Goal: Transaction & Acquisition: Purchase product/service

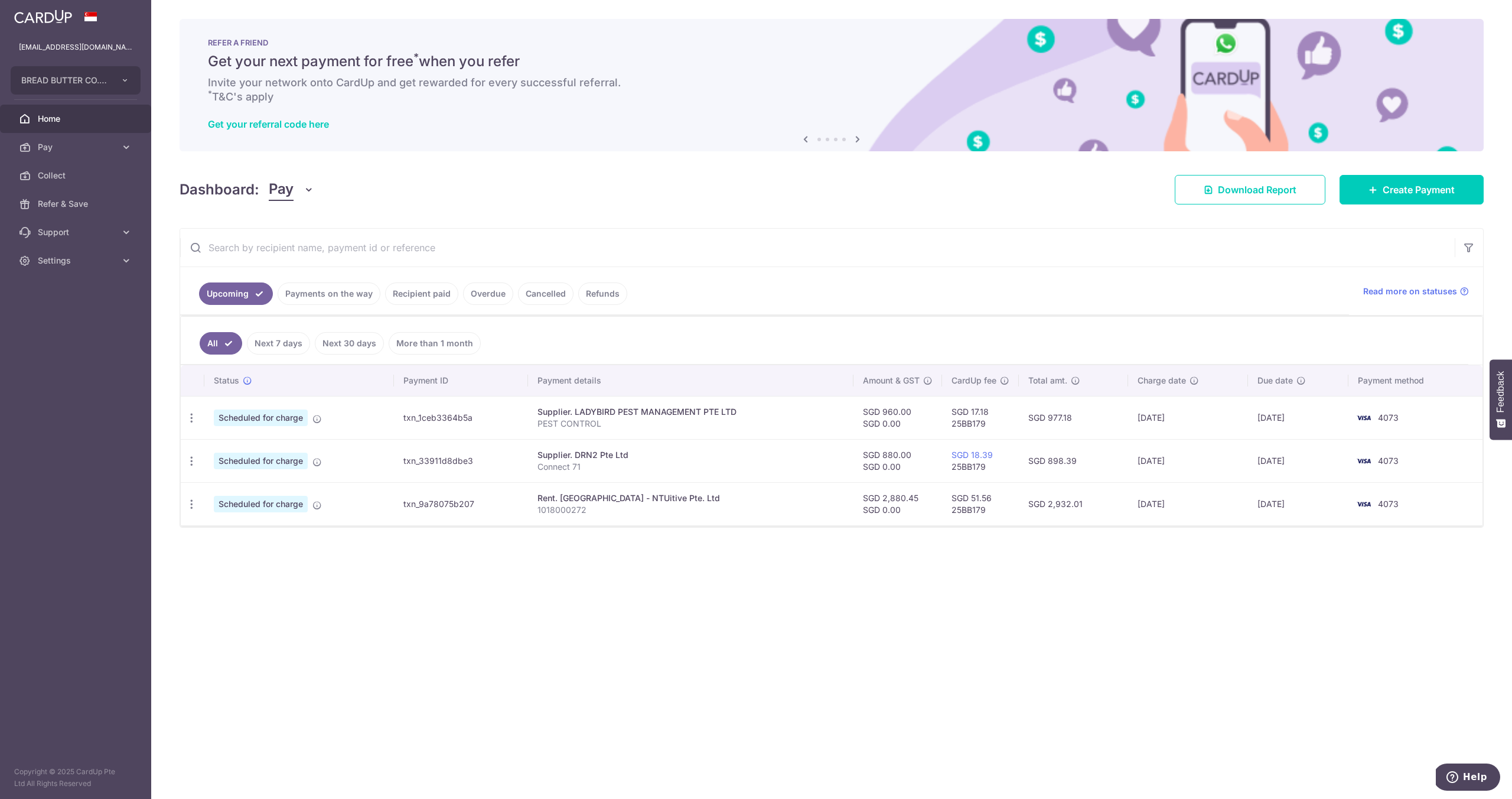
drag, startPoint x: 352, startPoint y: 425, endPoint x: 327, endPoint y: 342, distance: 86.7
click at [352, 425] on td "Scheduled for charge" at bounding box center [299, 418] width 189 height 43
click at [331, 301] on link "Payments on the way" at bounding box center [328, 293] width 103 height 22
click at [414, 420] on td "txn_1ceb3364b5a" at bounding box center [461, 418] width 135 height 43
click at [403, 297] on link "Recipient paid" at bounding box center [421, 293] width 73 height 22
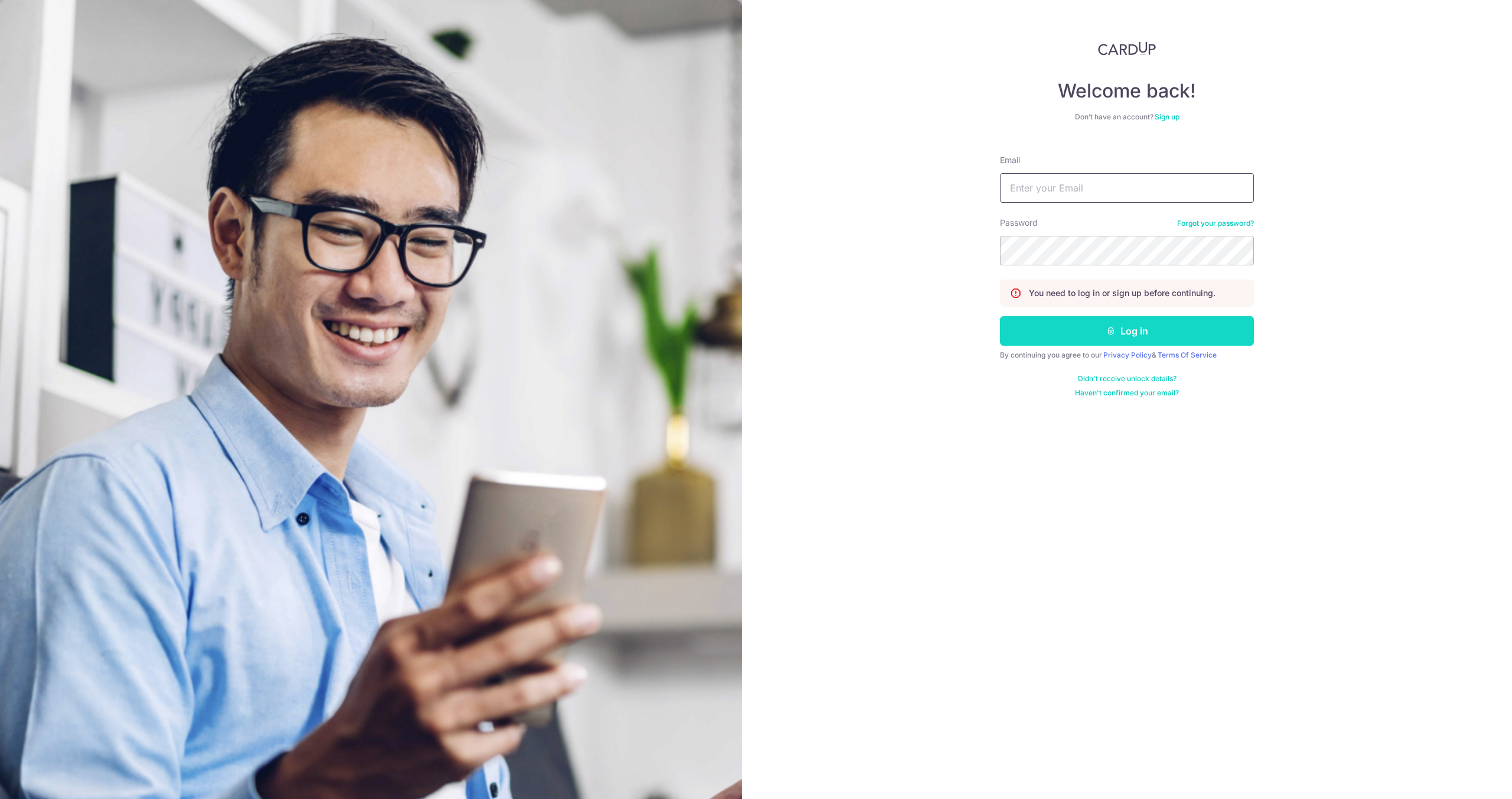
type input "[EMAIL_ADDRESS][DOMAIN_NAME]"
click at [1128, 330] on button "Log in" at bounding box center [1127, 331] width 254 height 30
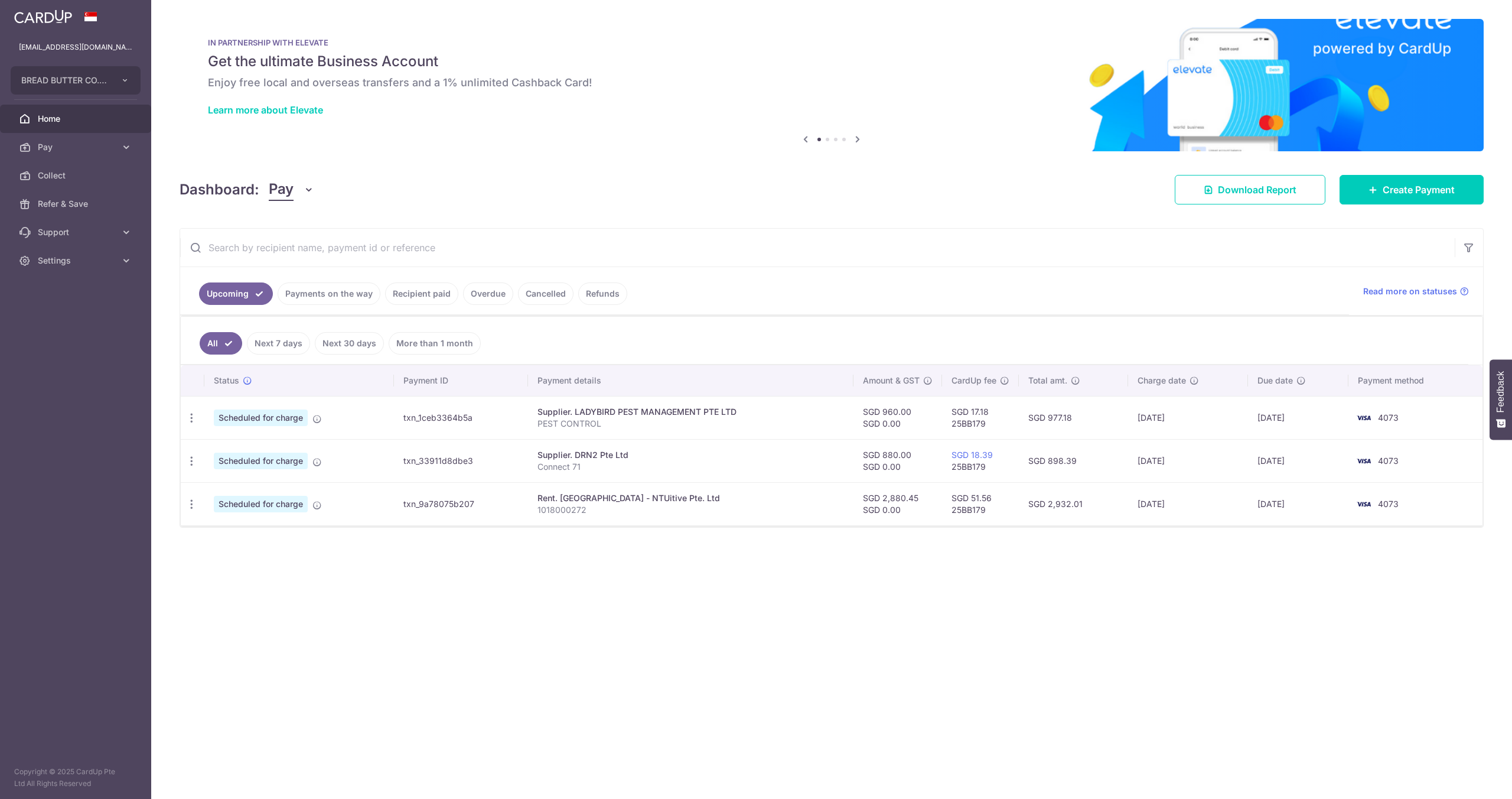
click at [336, 297] on link "Payments on the way" at bounding box center [328, 293] width 103 height 22
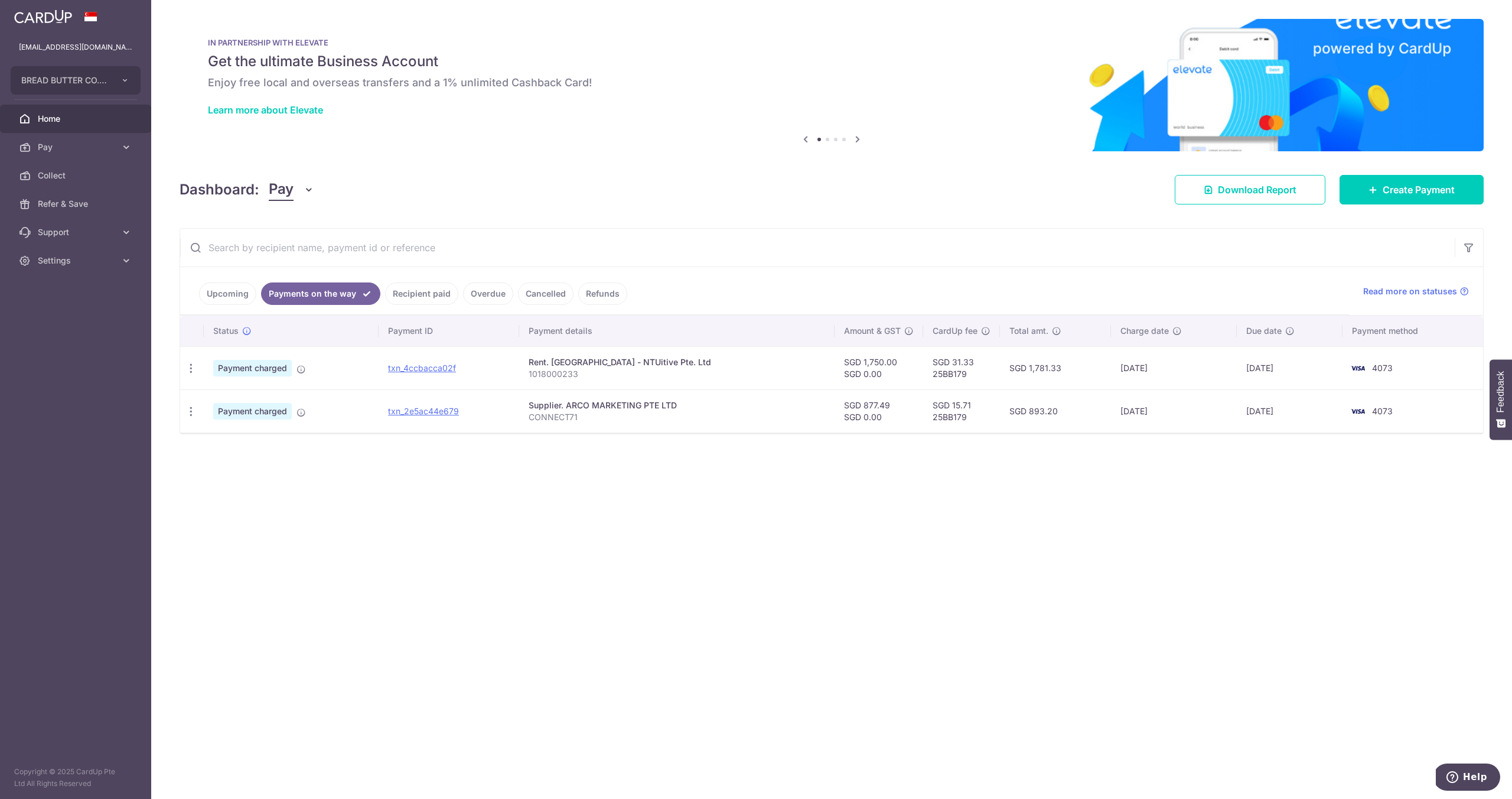
click at [440, 297] on link "Recipient paid" at bounding box center [421, 293] width 73 height 22
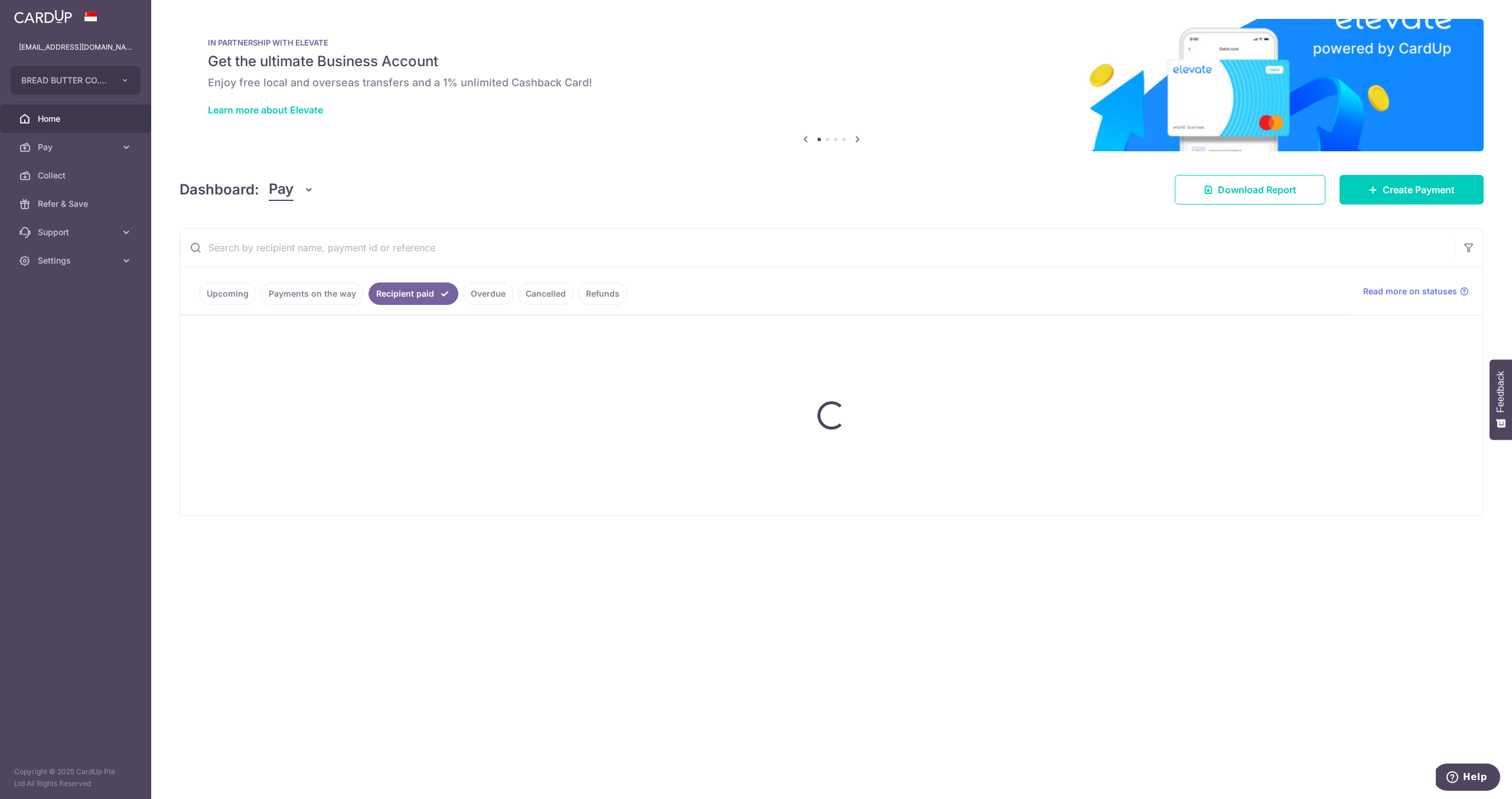
click at [222, 286] on link "Upcoming" at bounding box center [228, 293] width 58 height 22
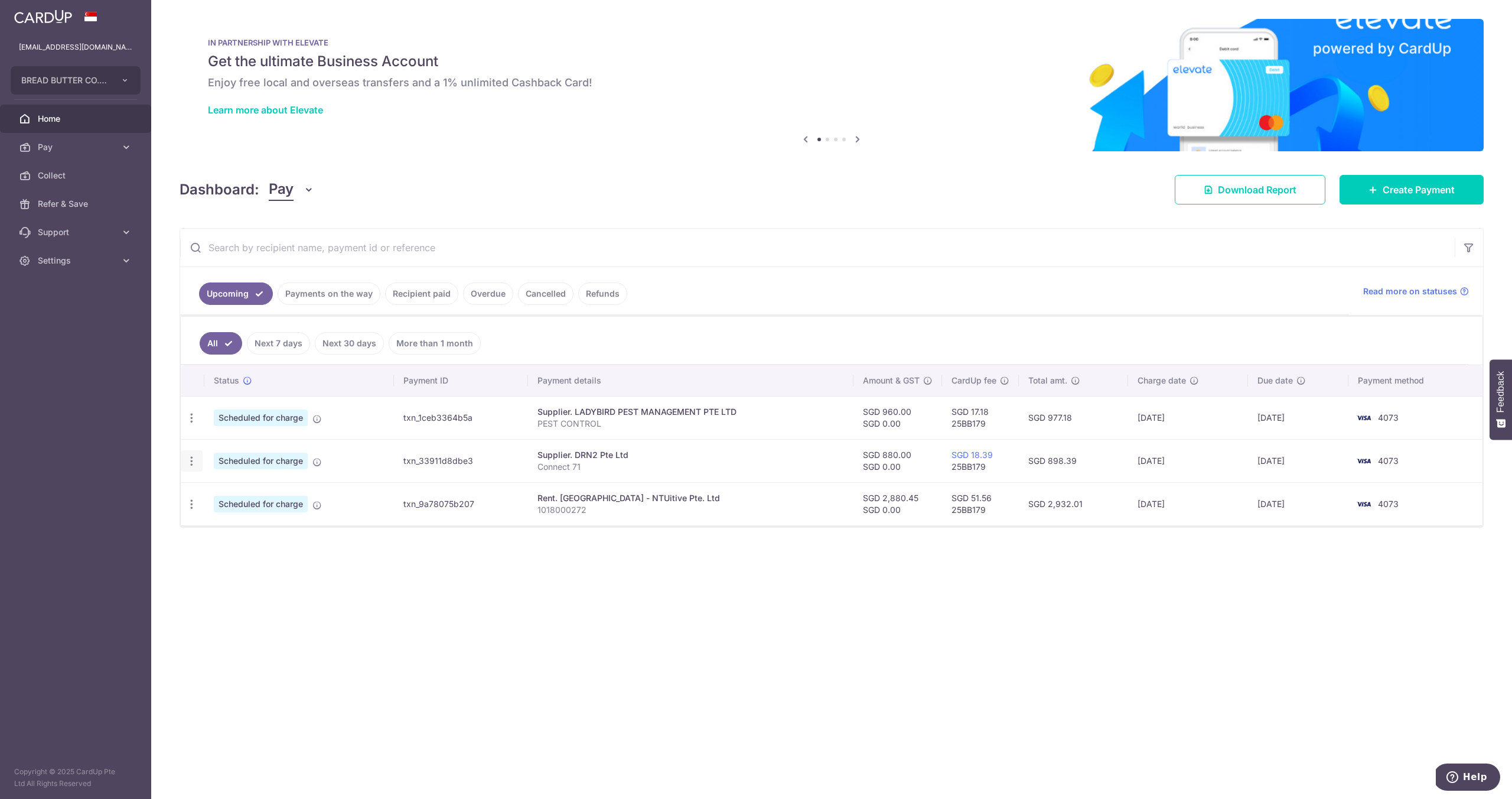
click at [192, 462] on icon "button" at bounding box center [191, 460] width 12 height 12
click at [234, 526] on span "Cancel payment" at bounding box center [254, 522] width 79 height 14
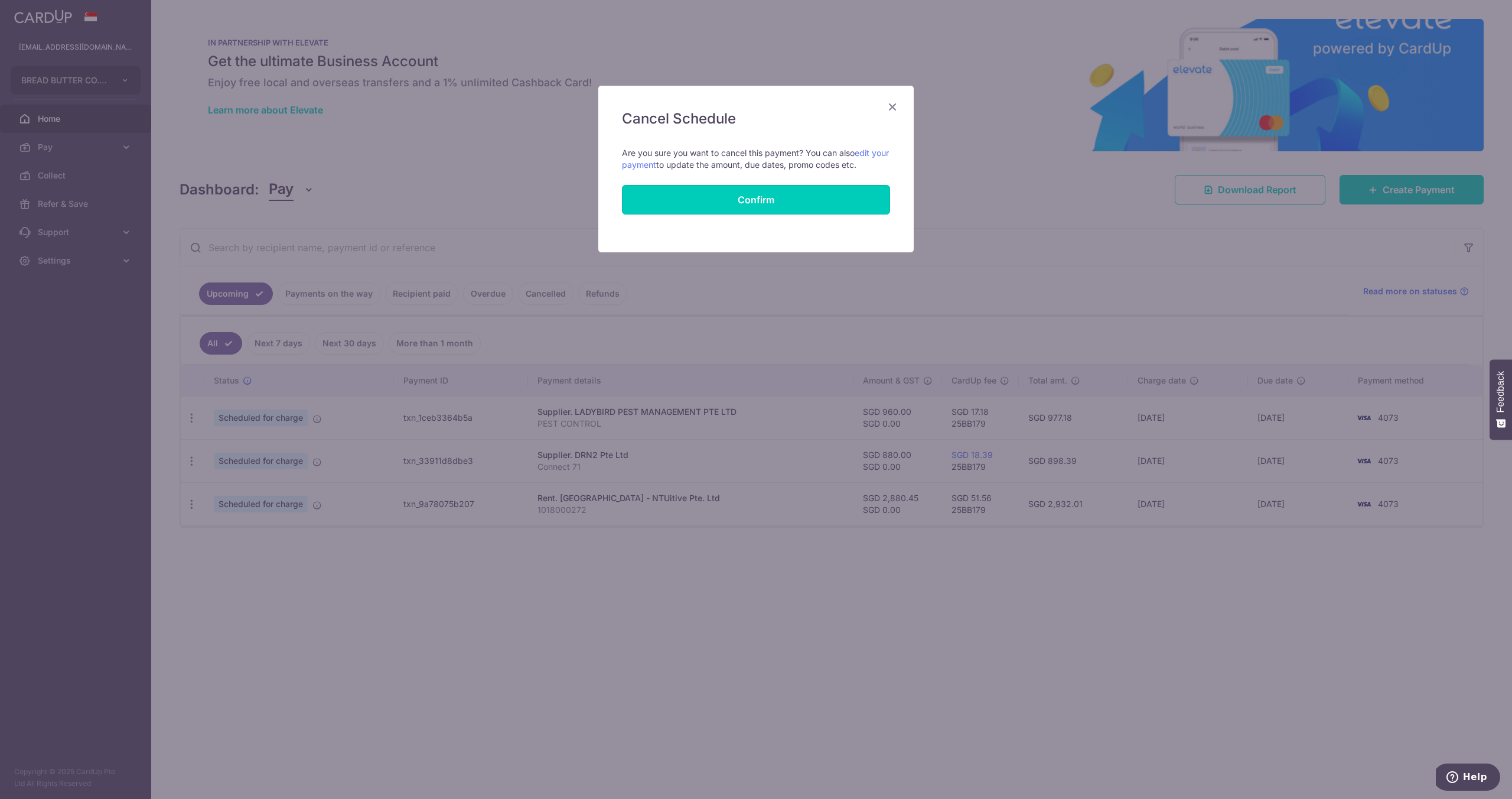
click at [785, 202] on button "Confirm" at bounding box center [756, 200] width 268 height 30
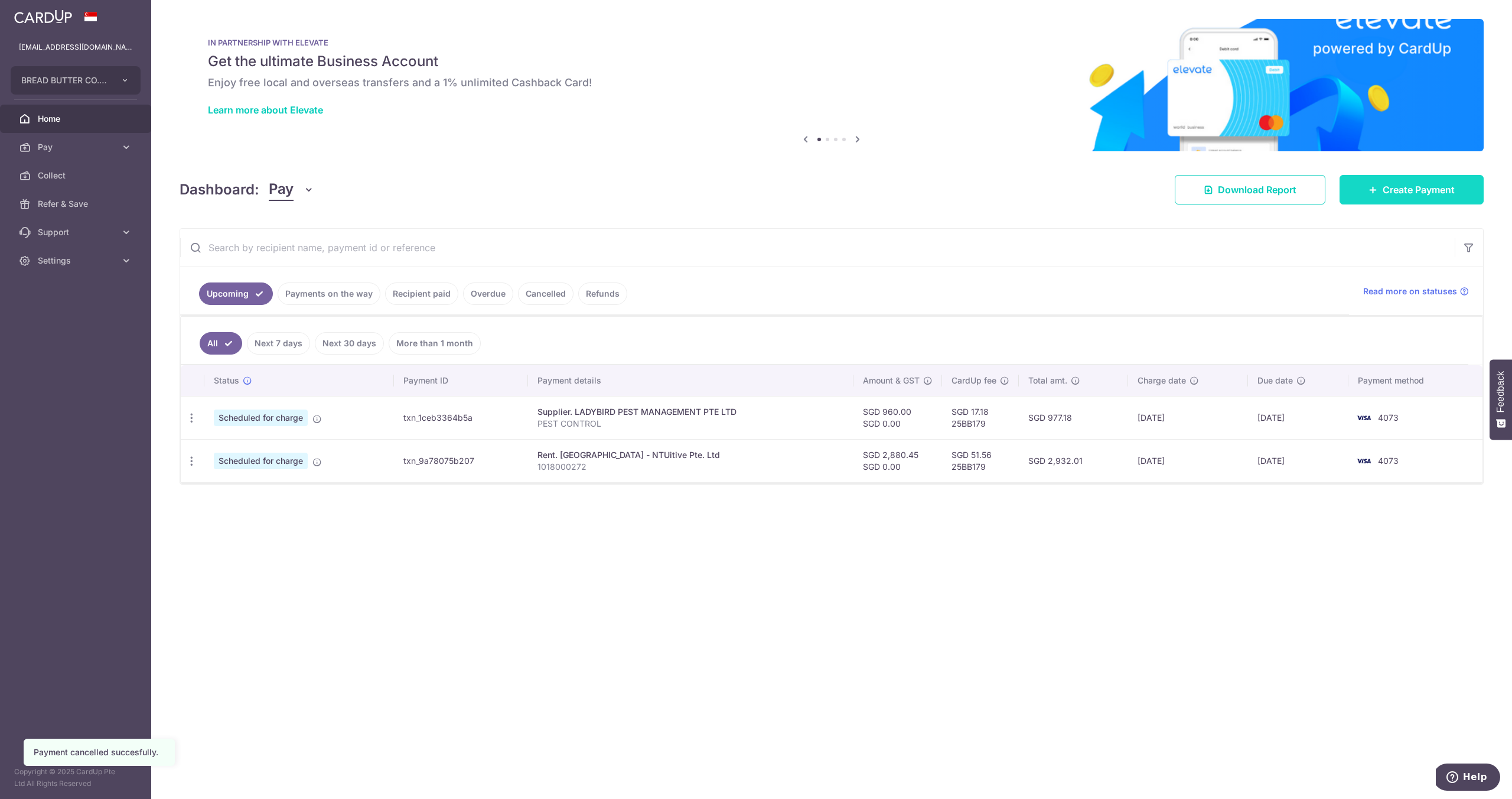
click at [1419, 187] on span "Create Payment" at bounding box center [1419, 189] width 72 height 14
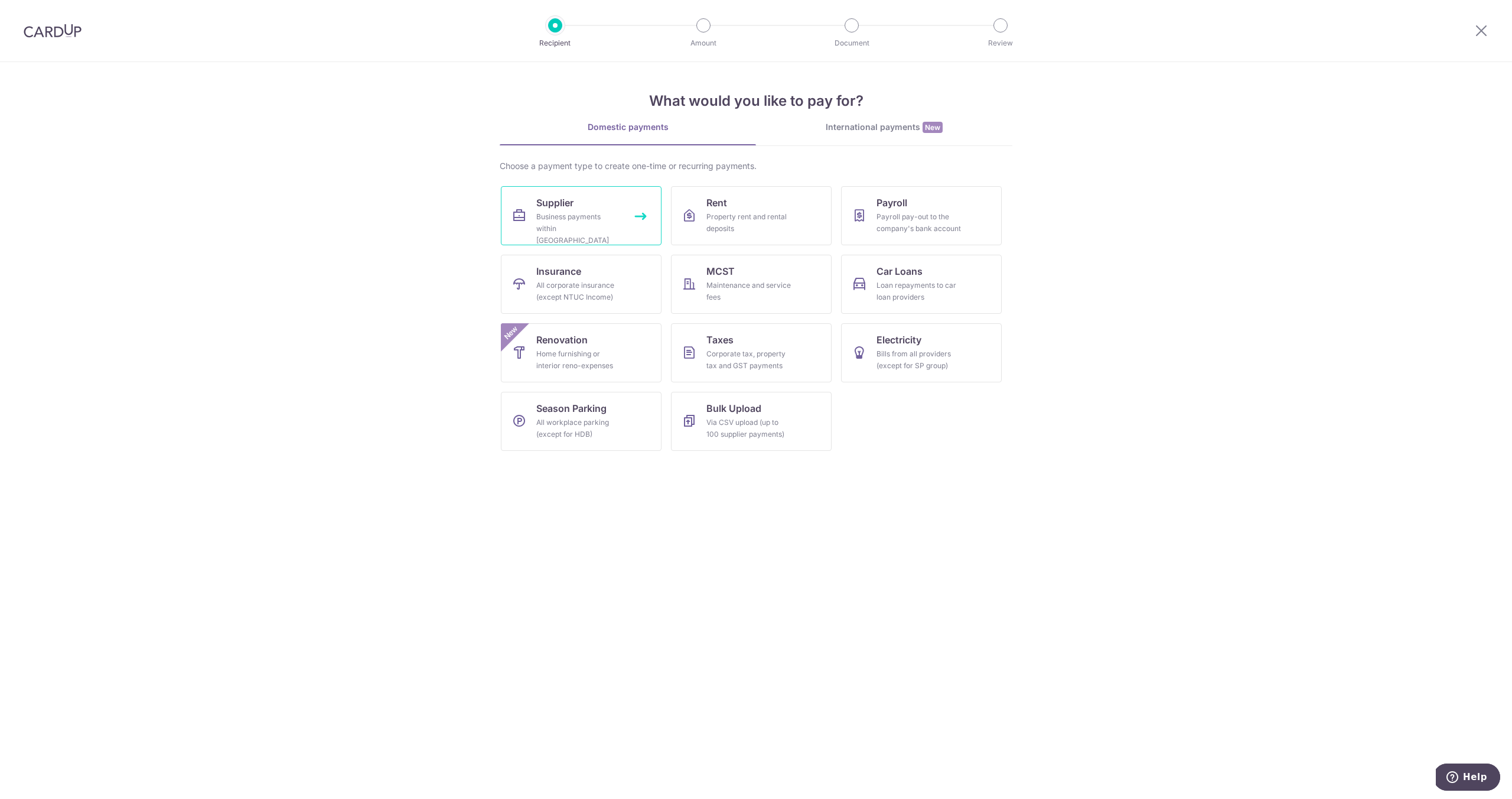
click at [640, 211] on link "Supplier Business payments within Singapore" at bounding box center [581, 216] width 160 height 59
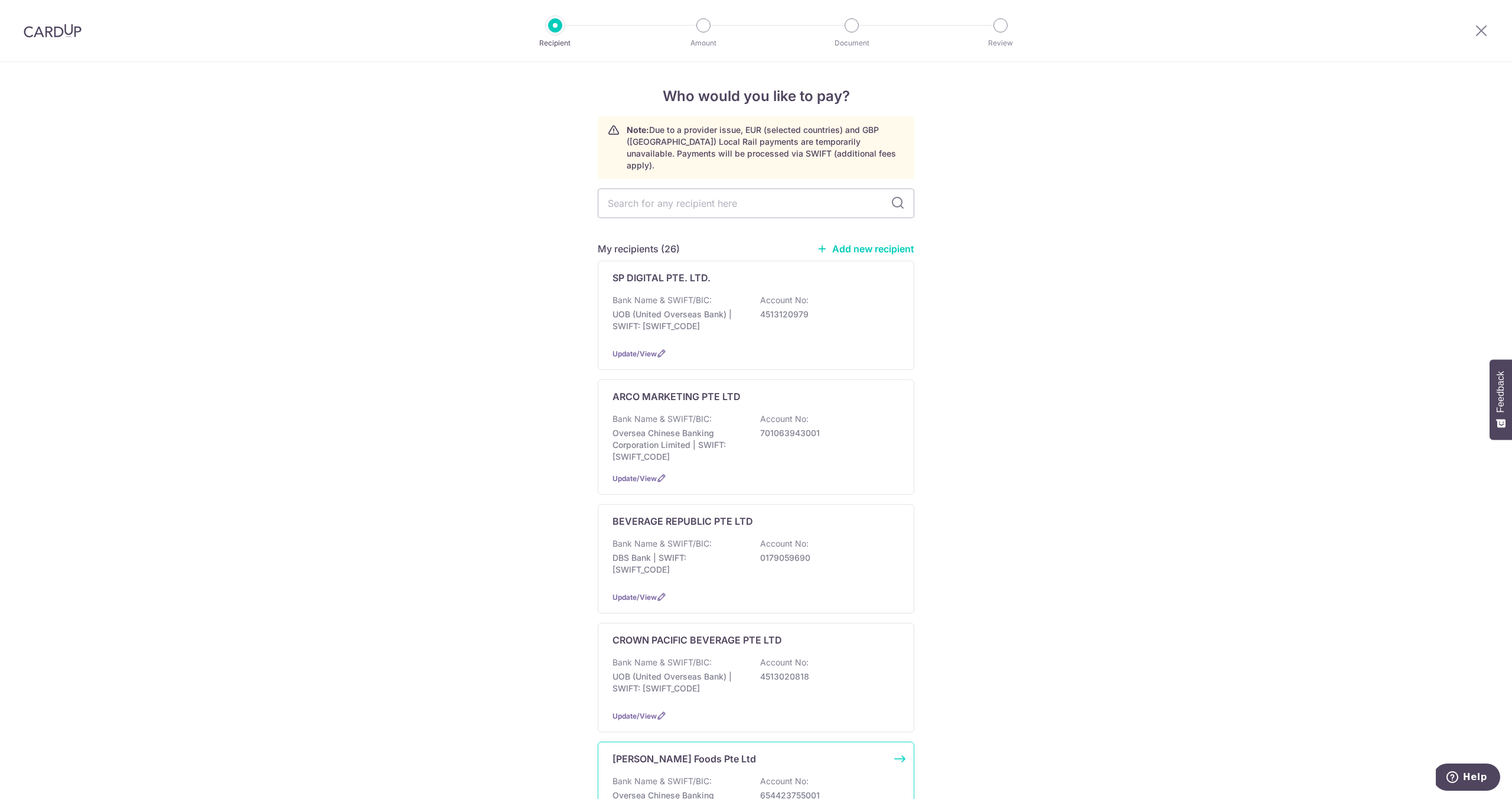
scroll to position [253, 0]
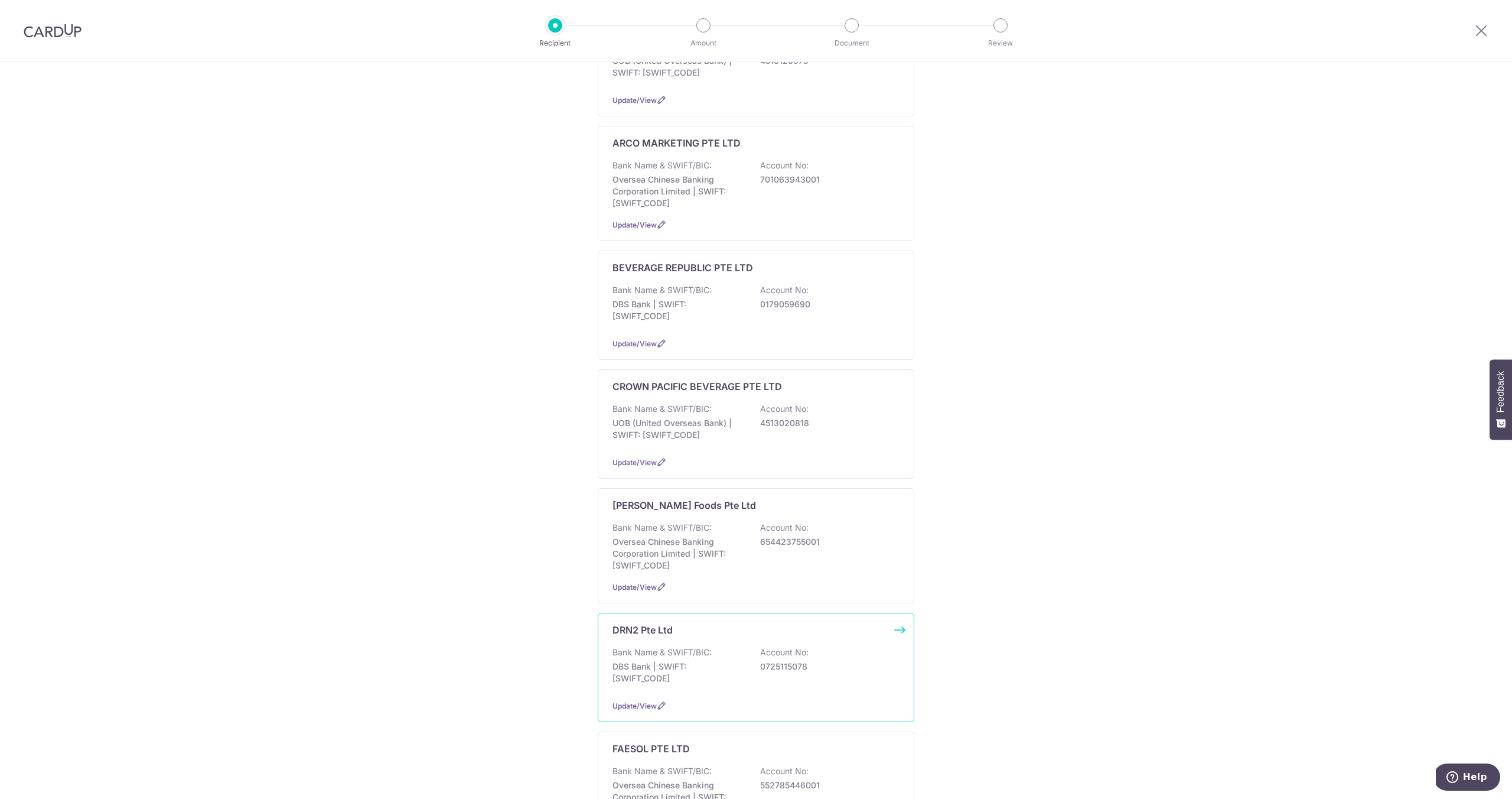
click at [713, 626] on div "DRN2 Pte Ltd Bank Name & SWIFT/BIC: DBS Bank | SWIFT: [SWIFT_CODE] Account No: …" at bounding box center [756, 667] width 316 height 110
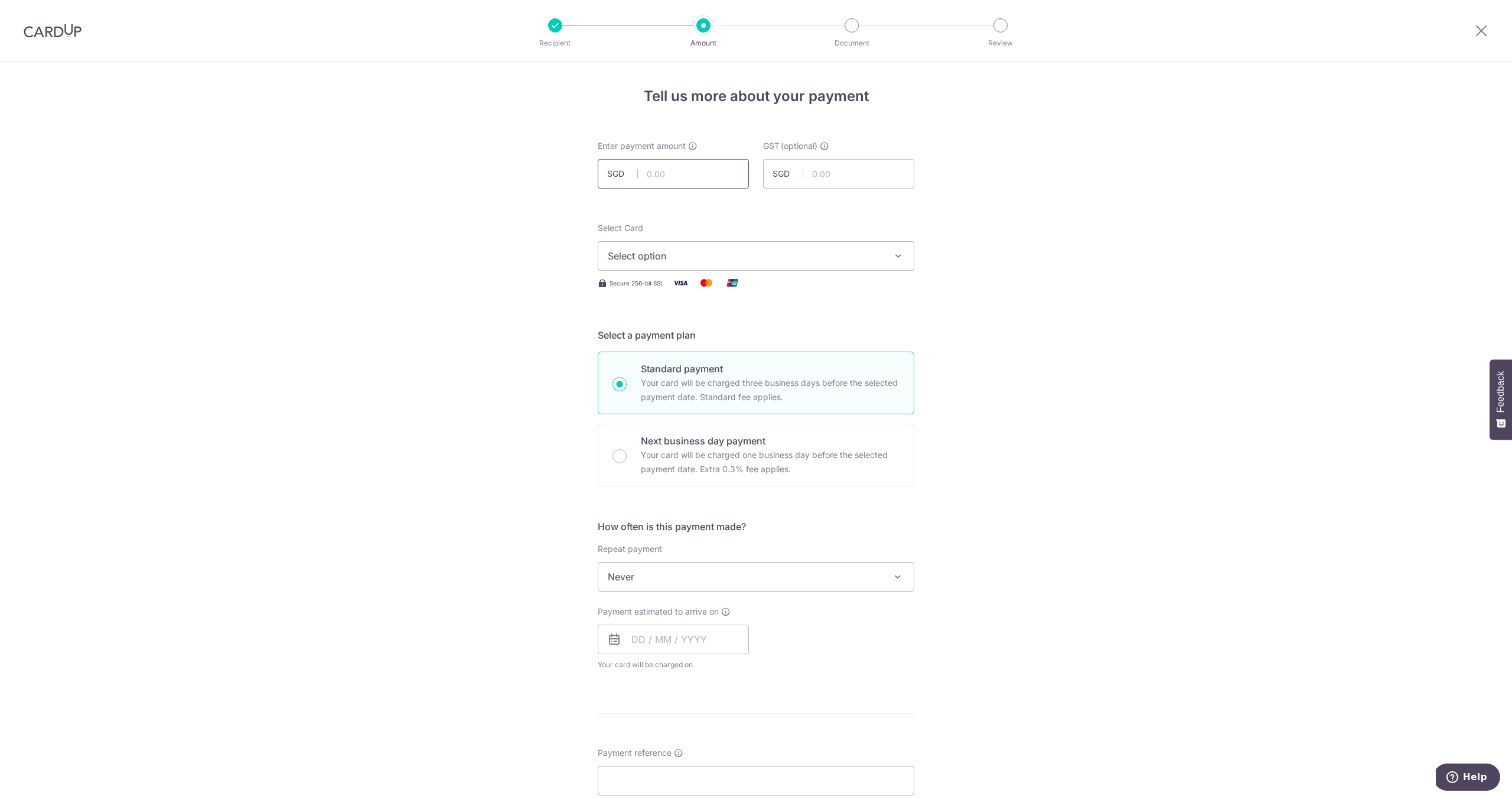
click at [687, 180] on input "text" at bounding box center [673, 174] width 151 height 30
type input "880.00"
click at [690, 250] on span "Select option" at bounding box center [745, 255] width 275 height 14
click at [706, 370] on span "**** 4073" at bounding box center [756, 368] width 297 height 14
click at [666, 576] on span "Never" at bounding box center [756, 576] width 315 height 29
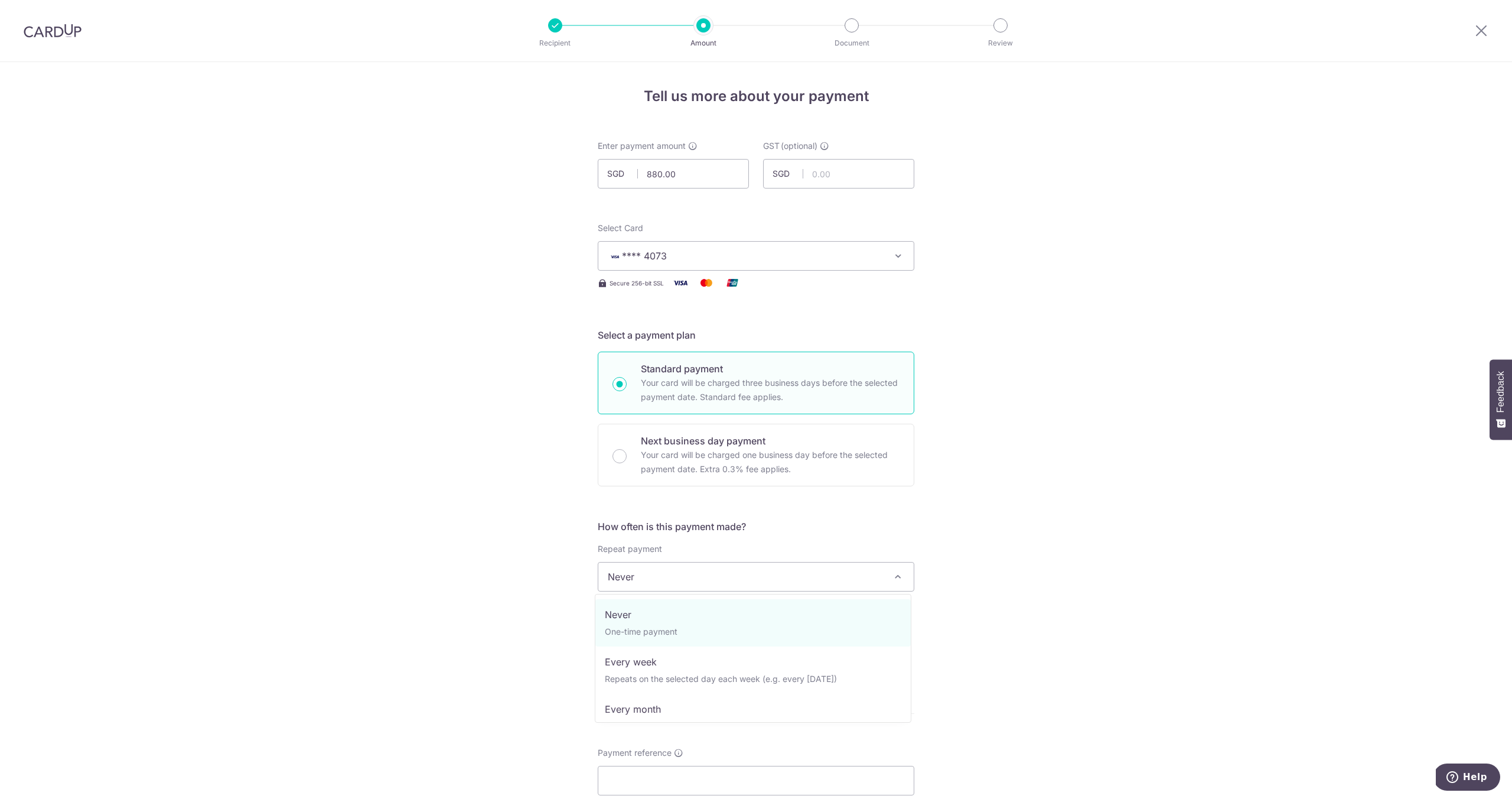
click at [998, 502] on div "Tell us more about your payment Enter payment amount SGD 880.00 880.00 GST (opt…" at bounding box center [756, 636] width 1512 height 1148
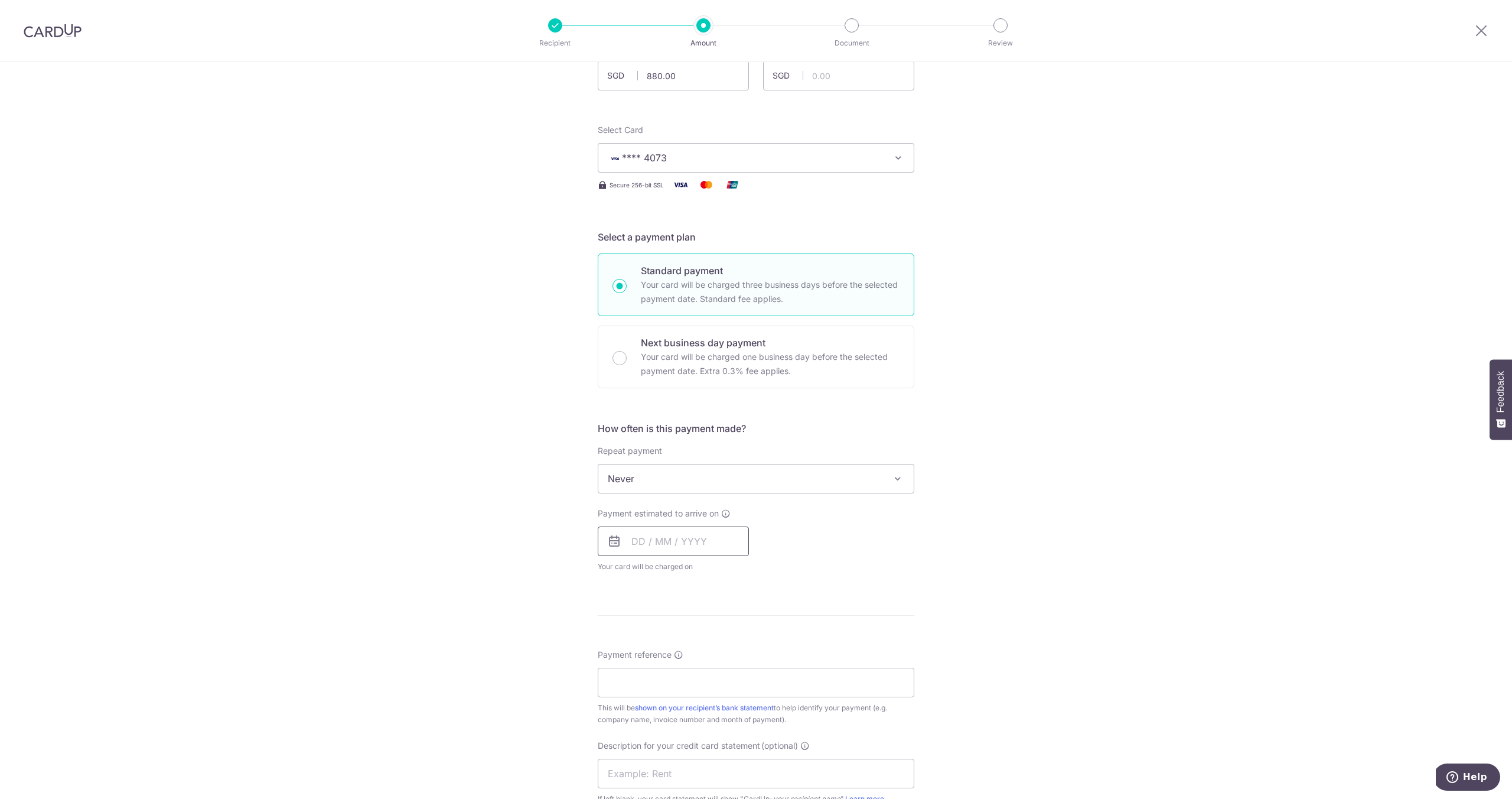
click at [699, 540] on input "text" at bounding box center [673, 541] width 151 height 30
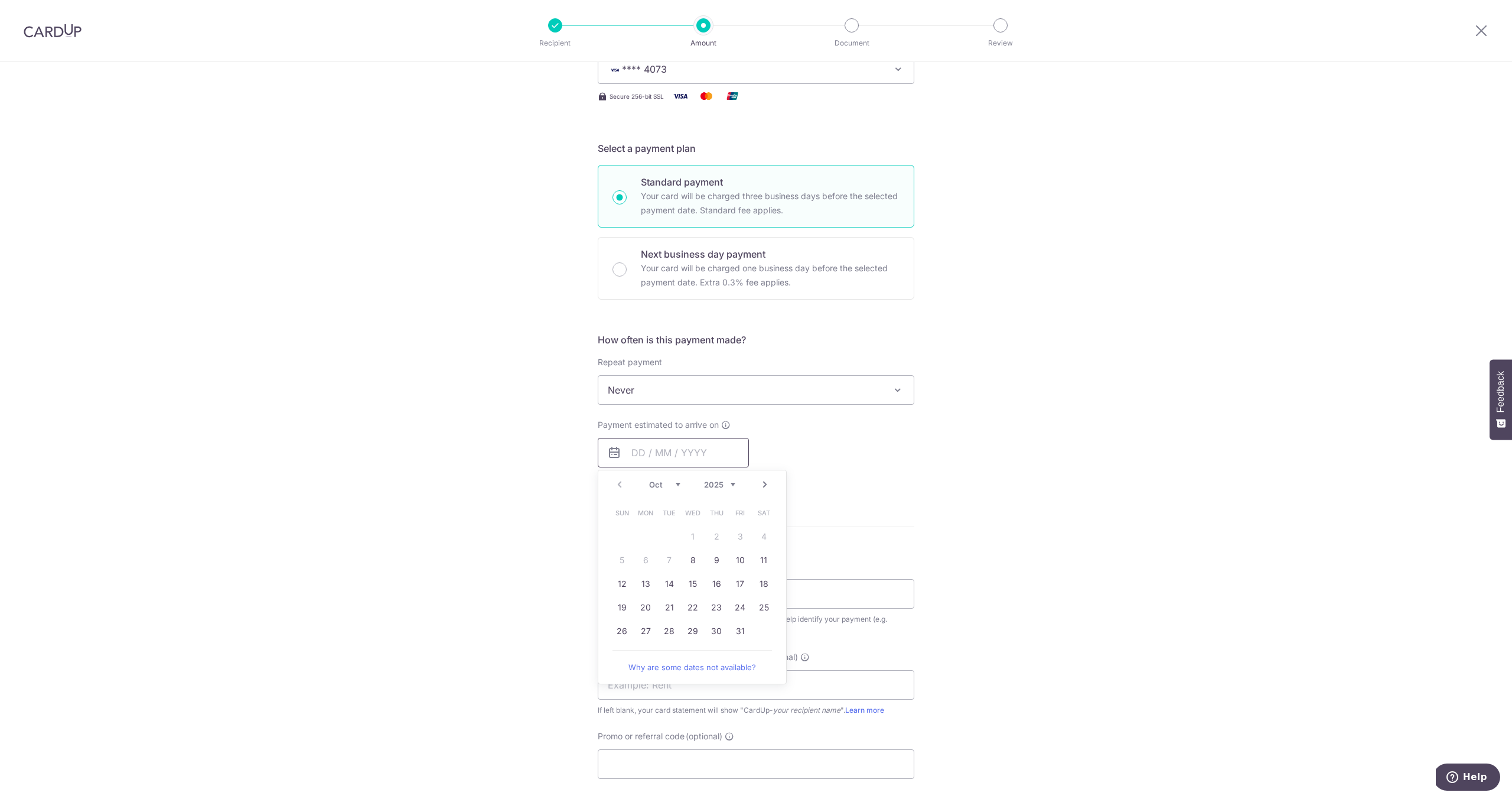
scroll to position [189, 0]
click at [671, 625] on link "28" at bounding box center [669, 628] width 19 height 19
type input "28/10/2025"
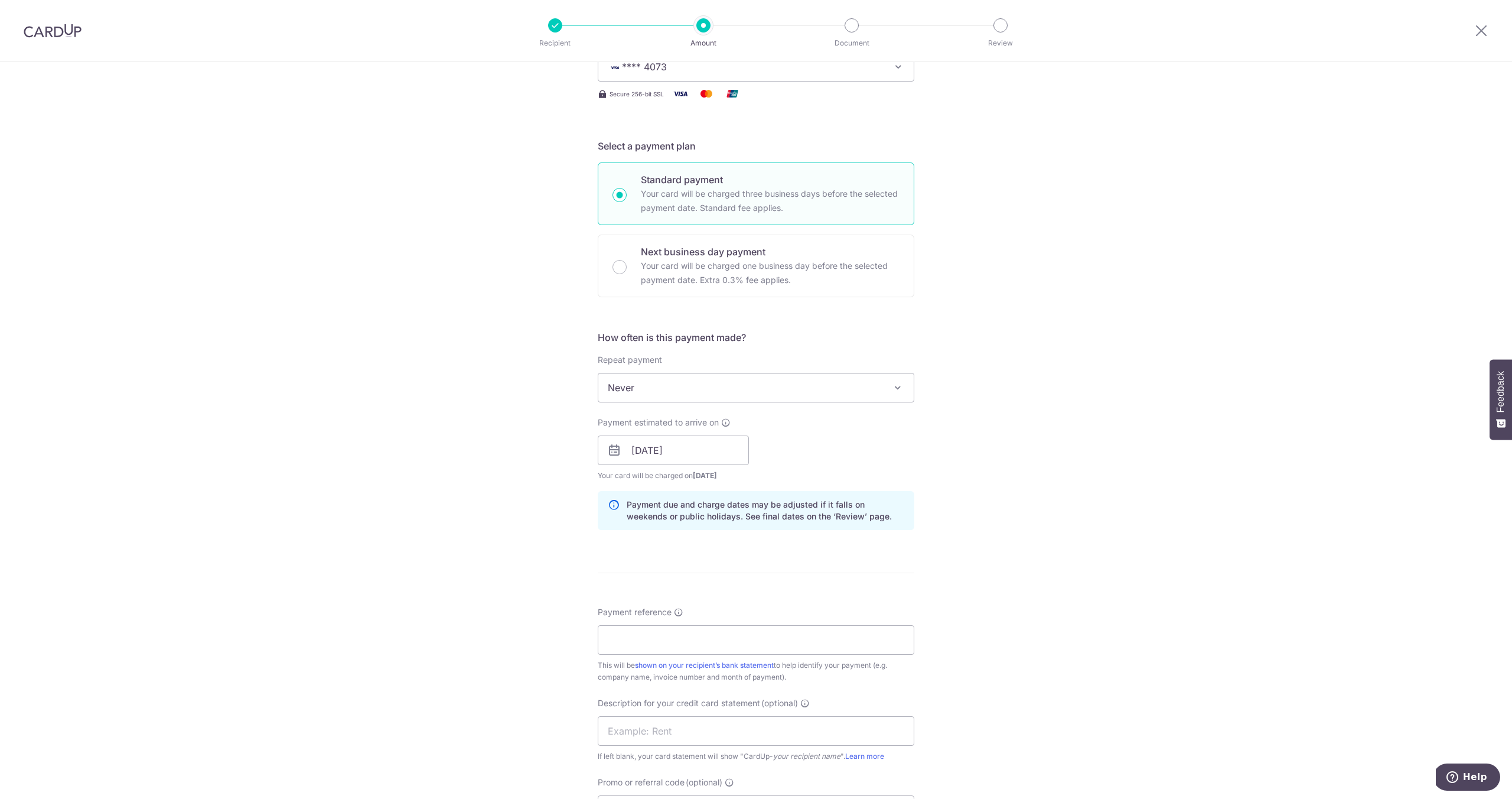
drag, startPoint x: 887, startPoint y: 570, endPoint x: 850, endPoint y: 600, distance: 47.6
click at [887, 570] on form "Enter payment amount SGD 880.00 880.00 GST (optional) SGD Select Card **** 4073…" at bounding box center [756, 483] width 316 height 1063
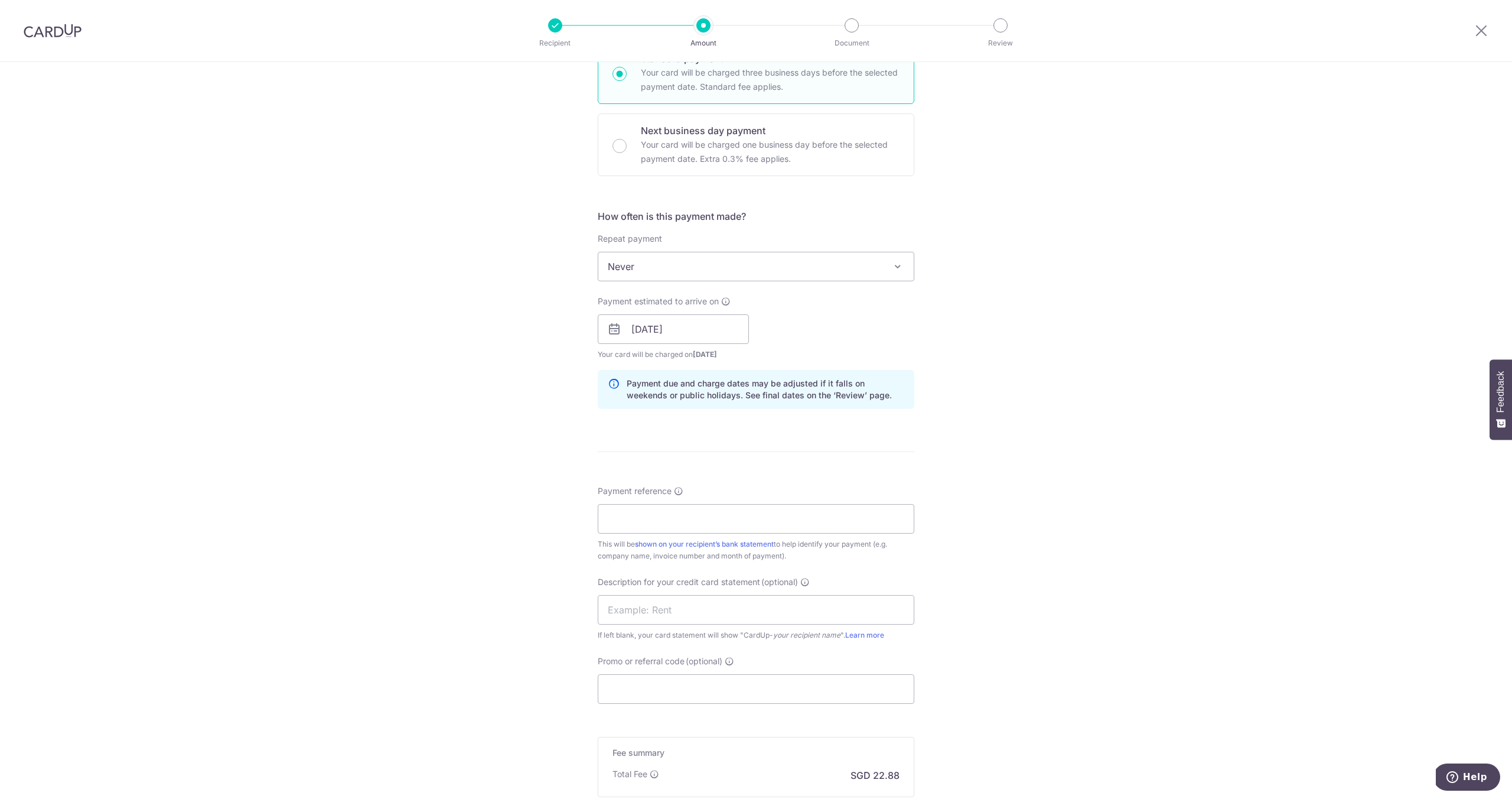
scroll to position [443, 0]
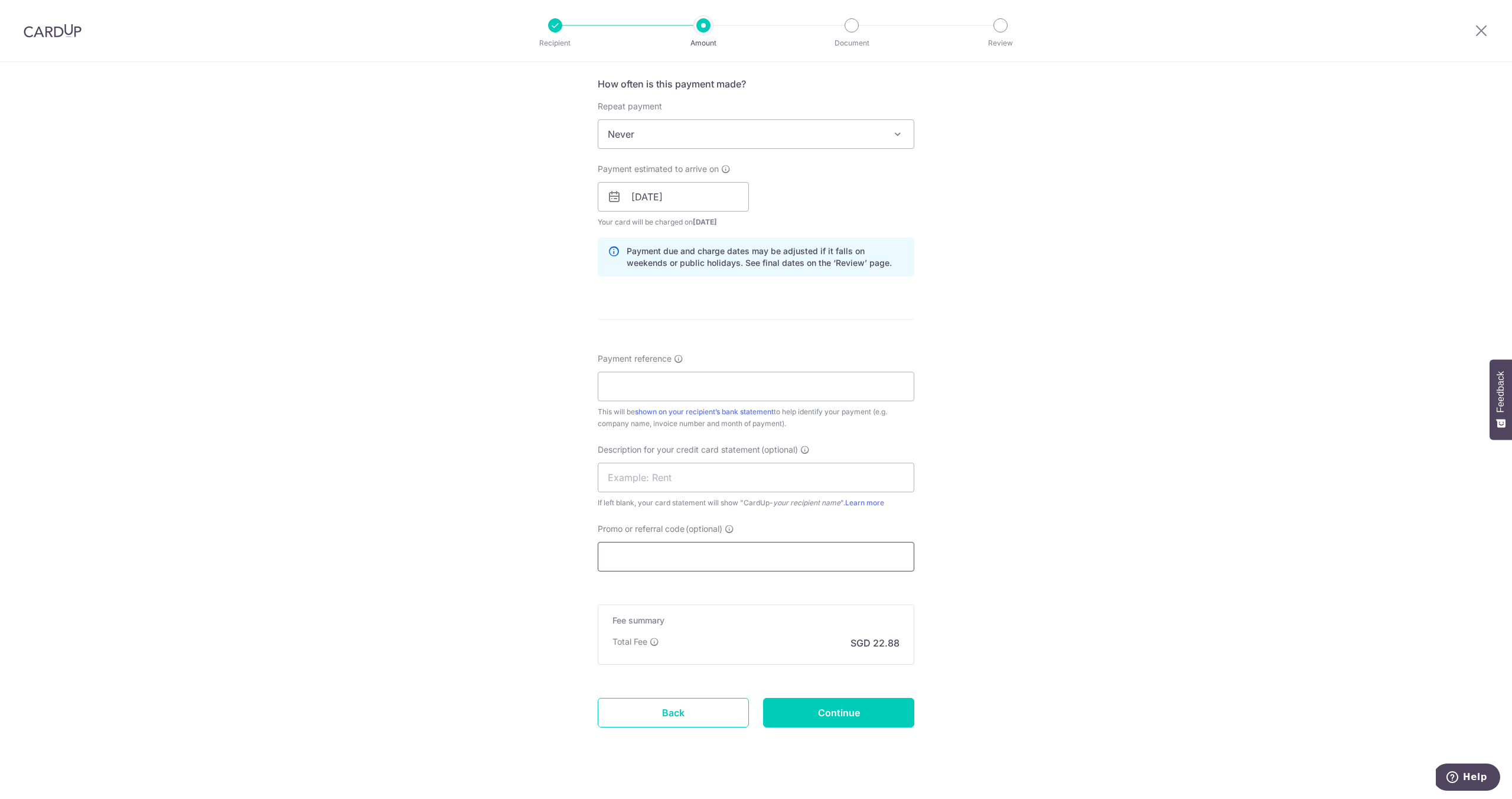
click at [711, 552] on input "Promo or referral code (optional)" at bounding box center [756, 557] width 316 height 30
paste input "25BB179"
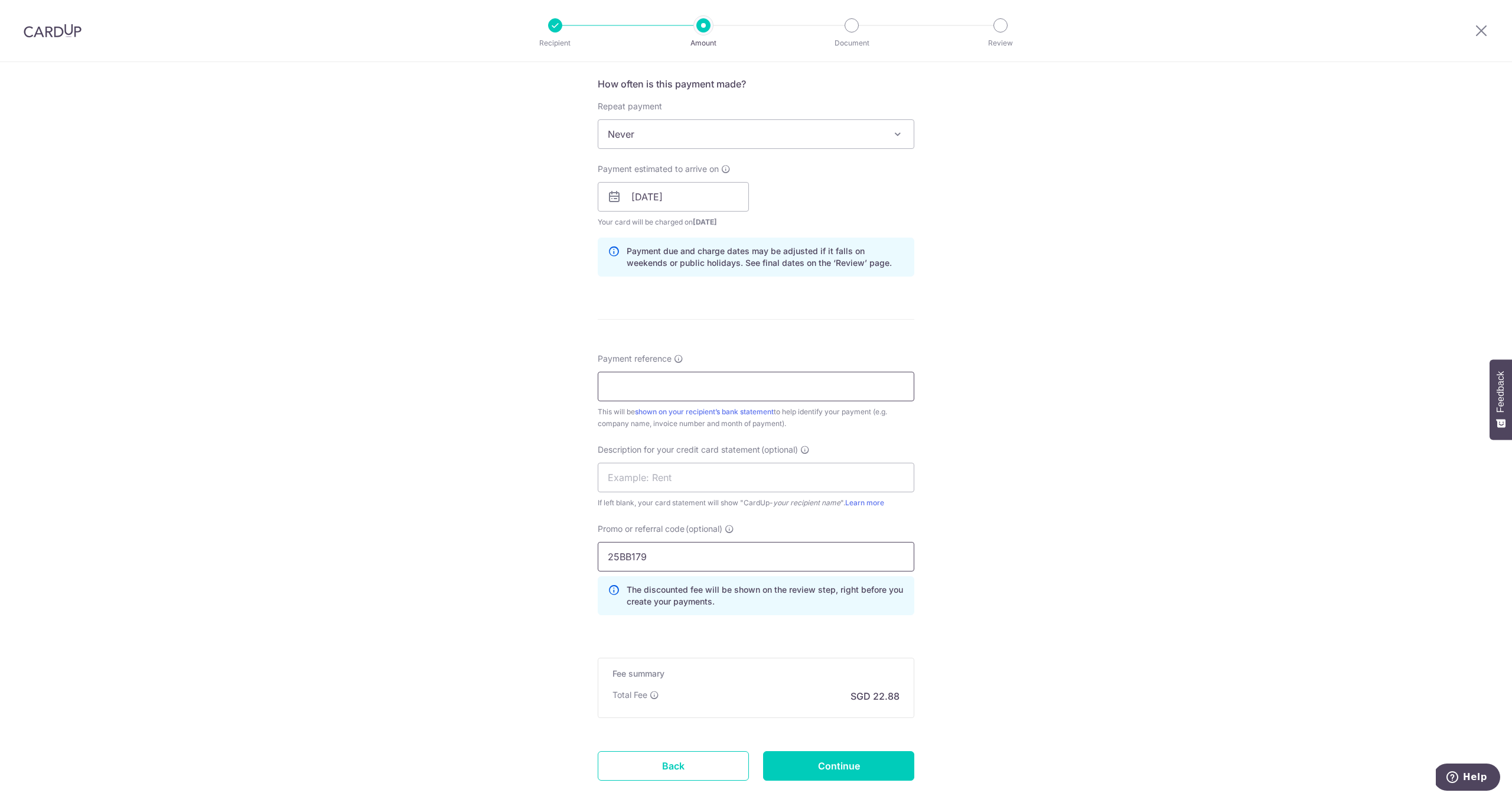
type input "25BB179"
click at [679, 381] on input "Payment reference" at bounding box center [756, 387] width 316 height 30
type input "Connect 71"
drag, startPoint x: 986, startPoint y: 245, endPoint x: 982, endPoint y: 251, distance: 7.2
click at [986, 244] on div "Tell us more about your payment Enter payment amount SGD 880.00 880.00 GST (opt…" at bounding box center [756, 244] width 1512 height 1250
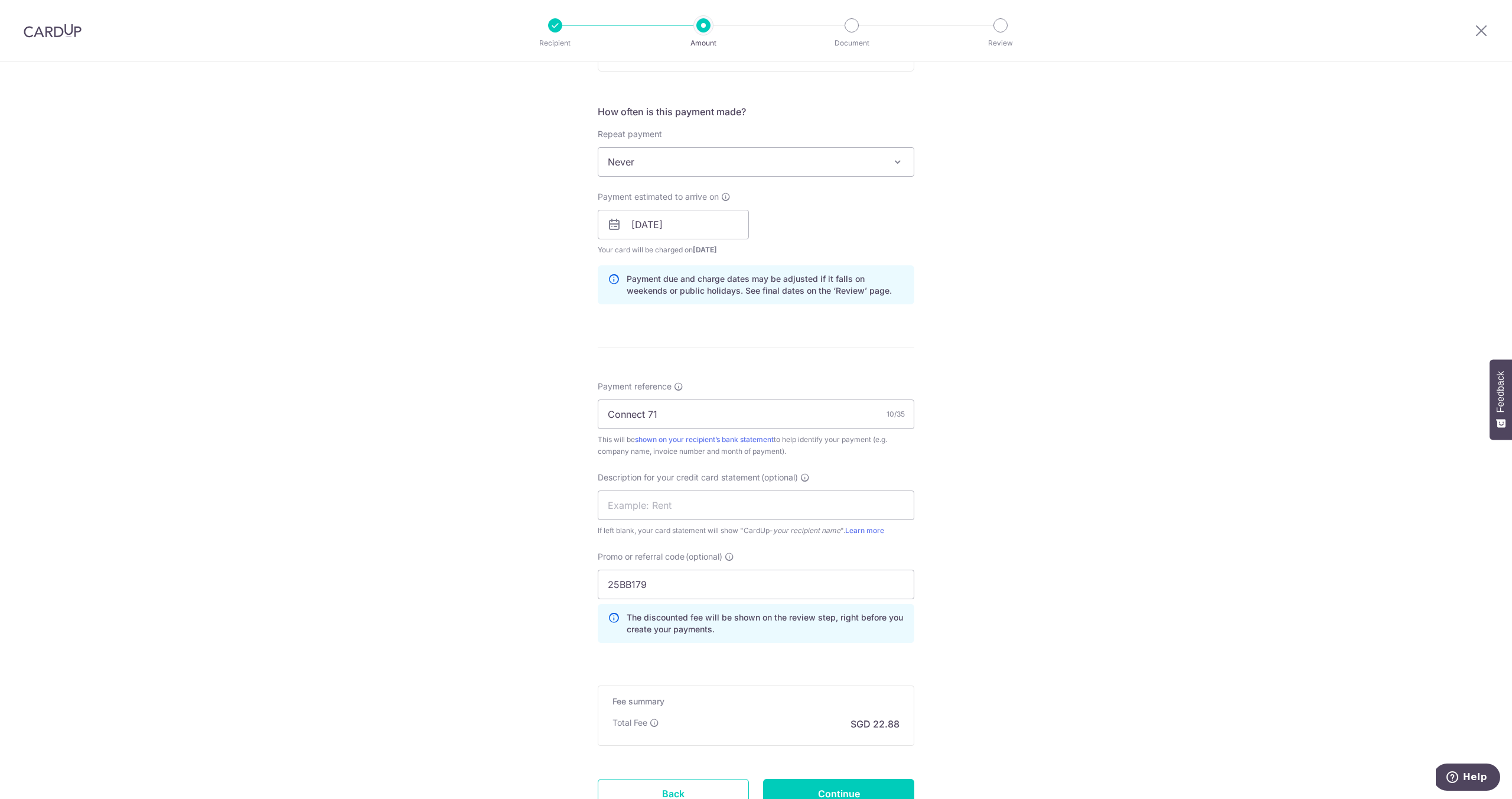
scroll to position [513, 0]
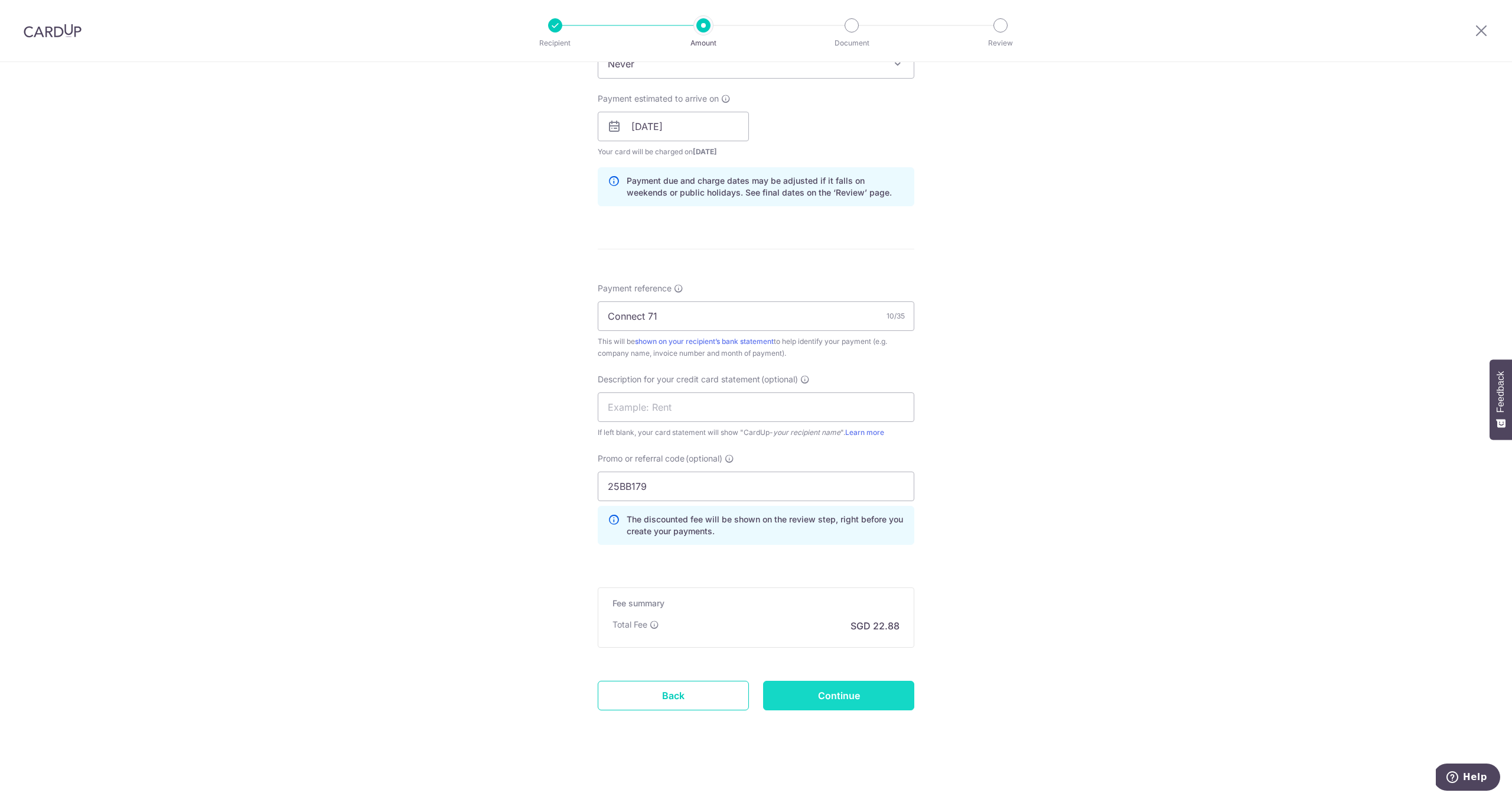
click at [865, 698] on input "Continue" at bounding box center [839, 696] width 151 height 30
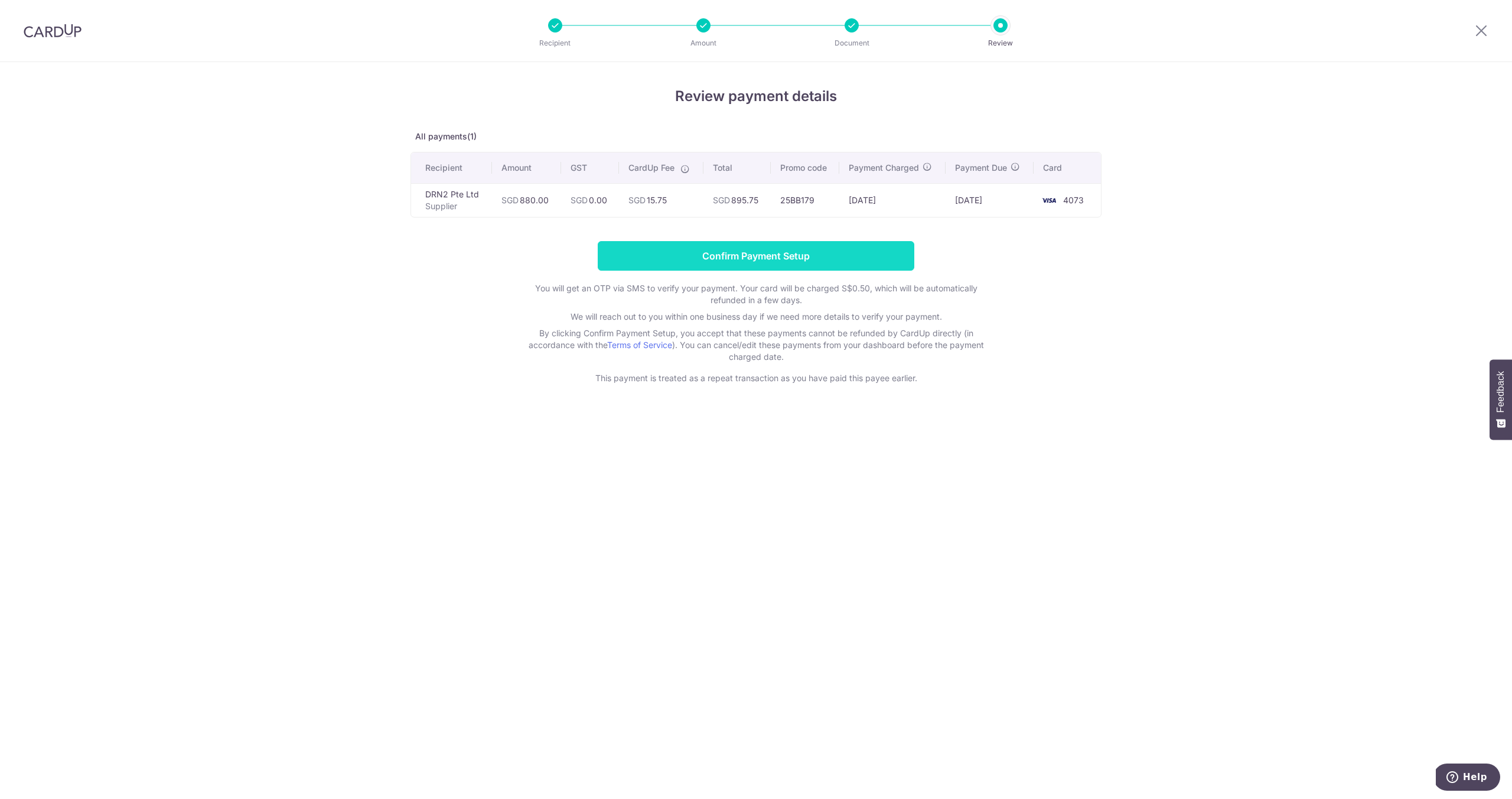
click at [778, 260] on input "Confirm Payment Setup" at bounding box center [756, 256] width 316 height 30
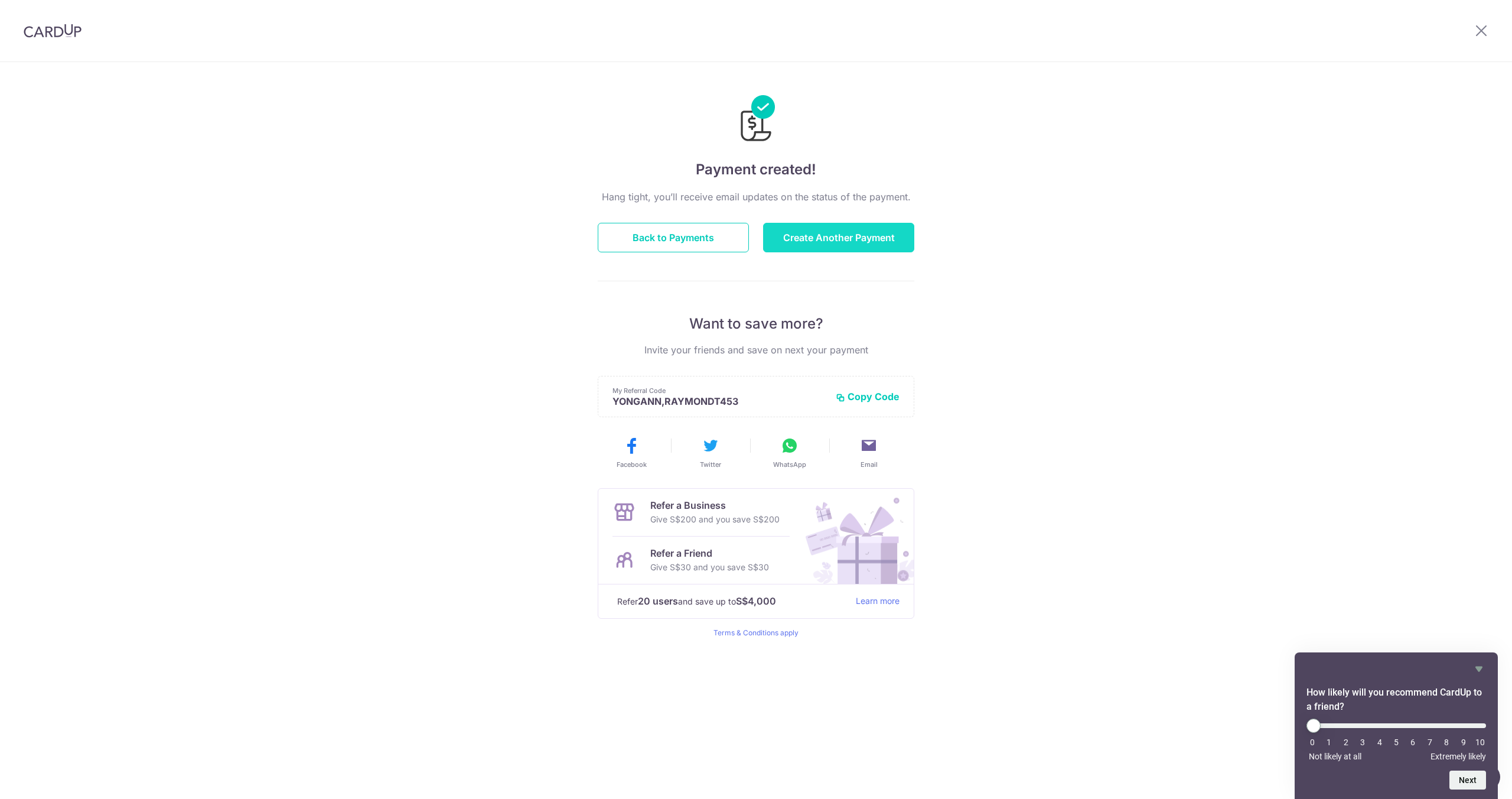
click at [851, 240] on button "Create Another Payment" at bounding box center [839, 238] width 151 height 30
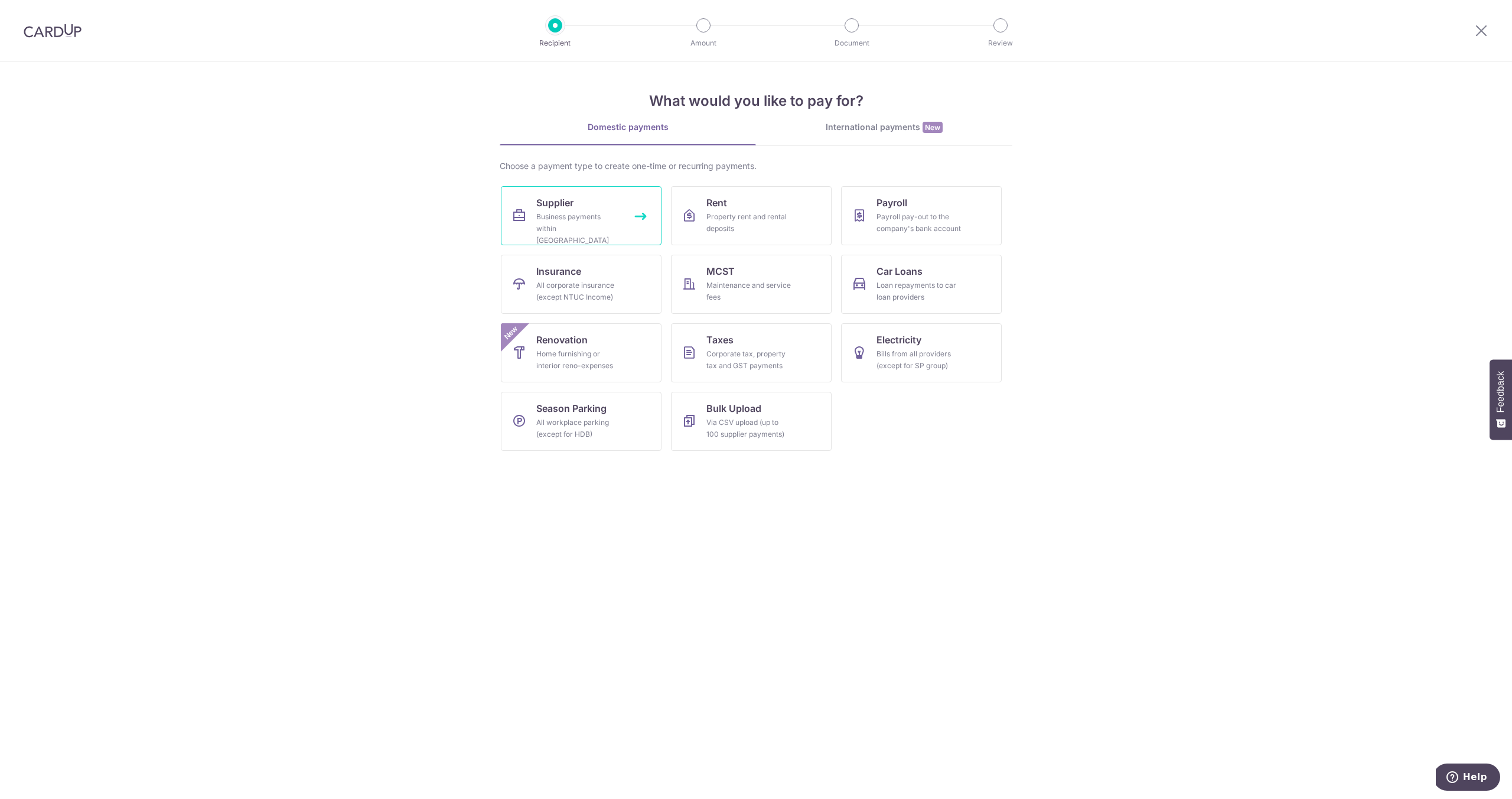
click at [595, 201] on link "Supplier Business payments within [GEOGRAPHIC_DATA]" at bounding box center [581, 216] width 160 height 59
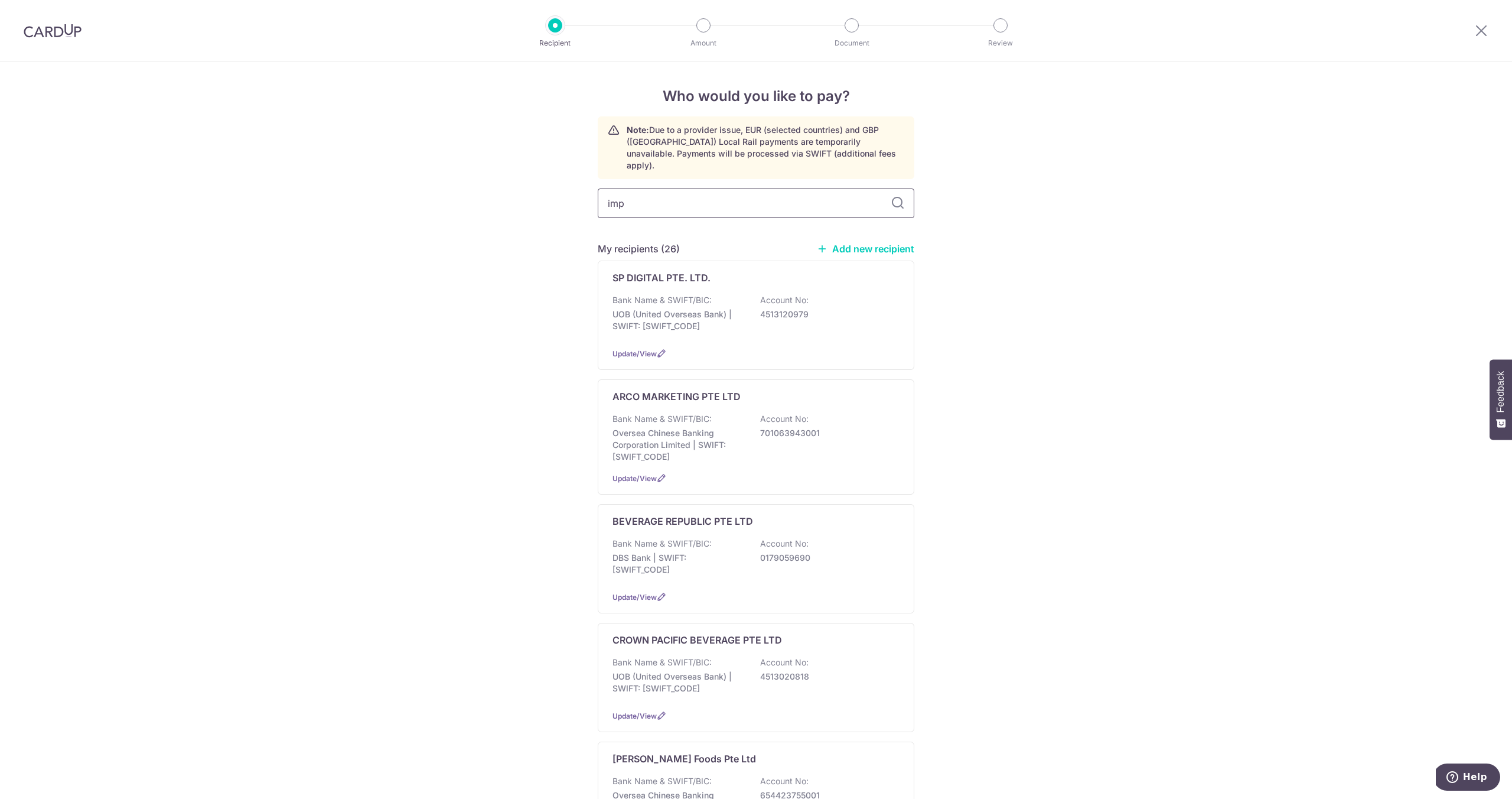
type input "imp"
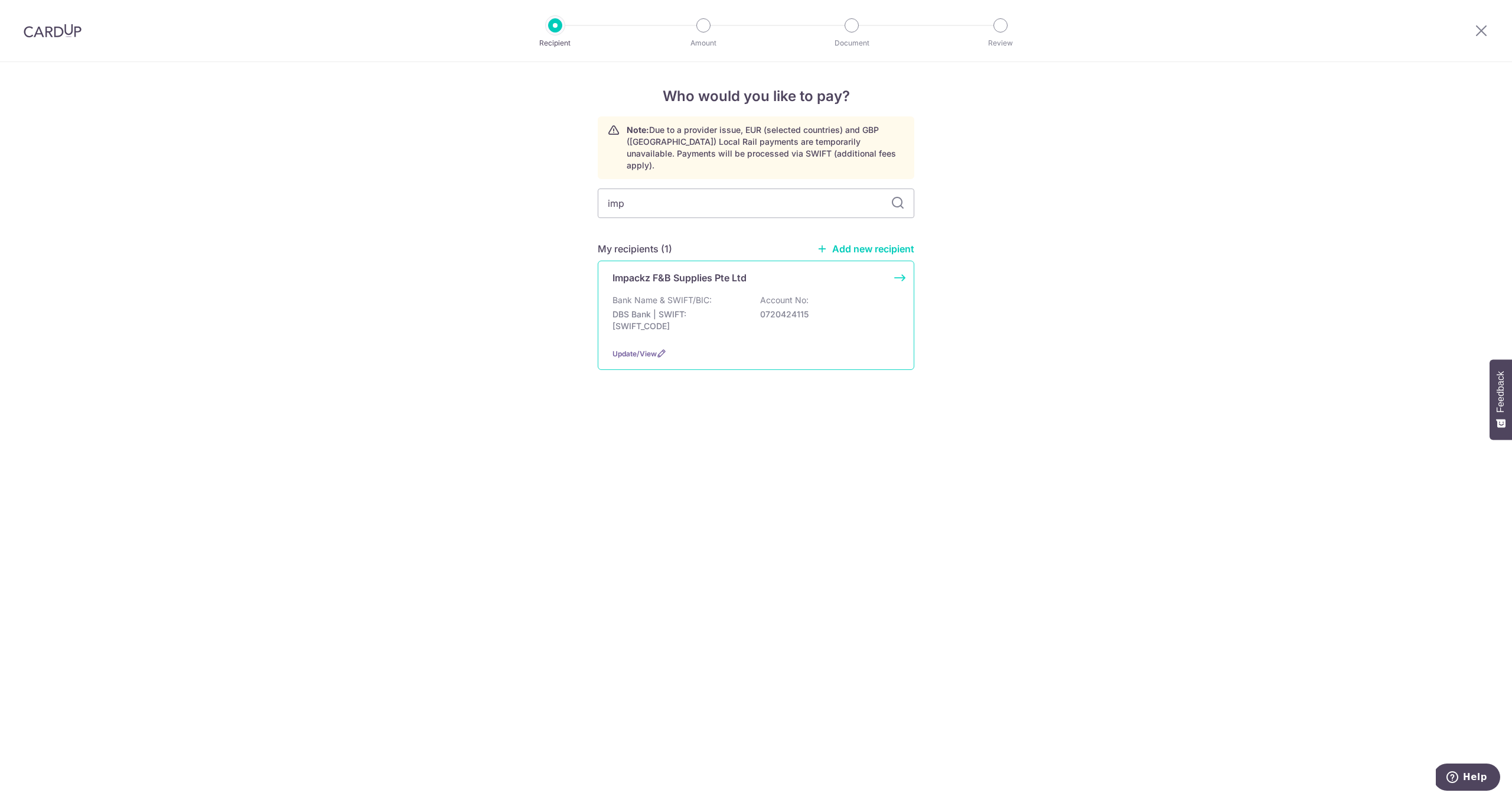
click at [695, 311] on p "DBS Bank | SWIFT: [SWIFT_CODE]" at bounding box center [678, 319] width 133 height 23
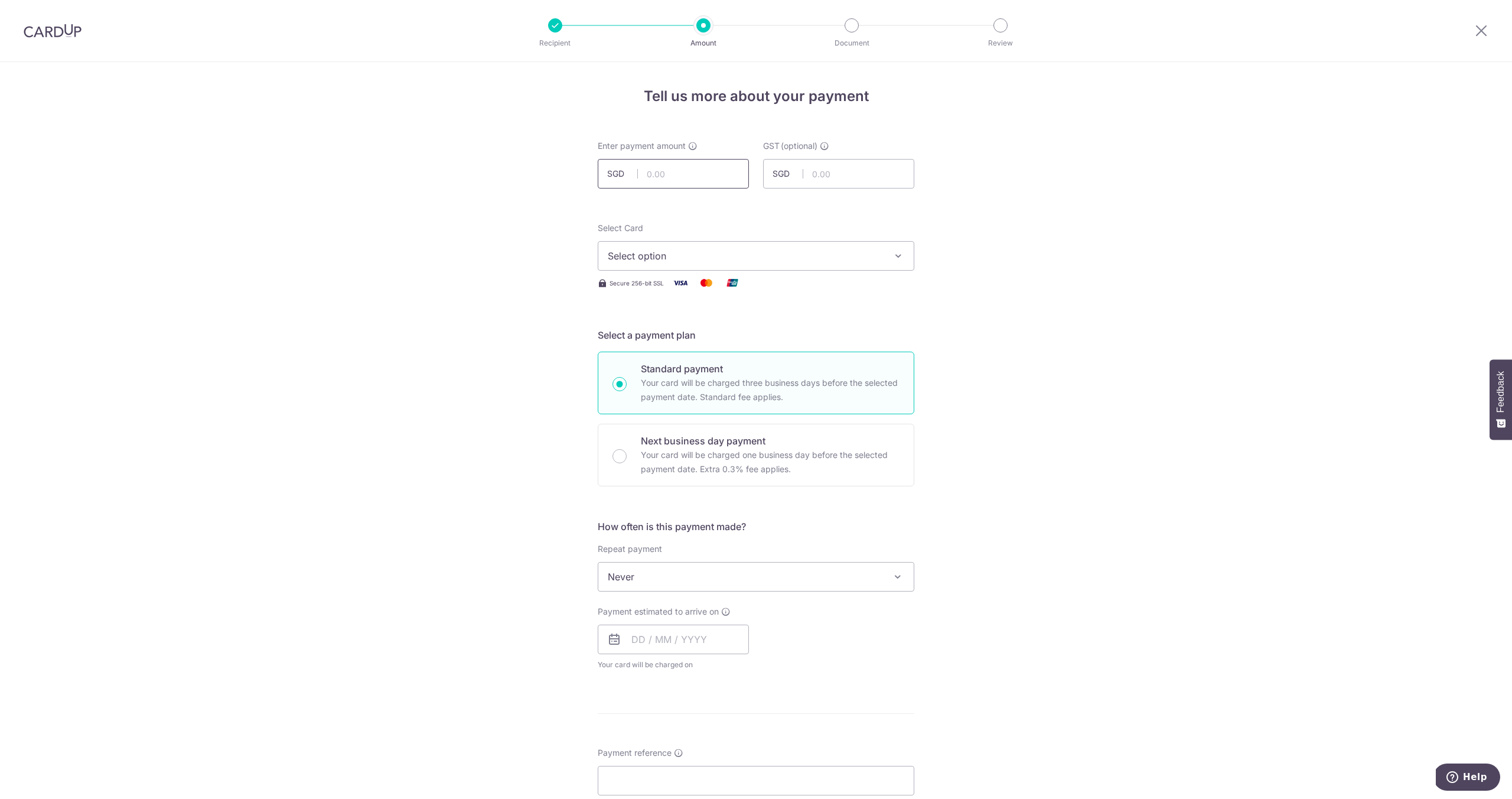
click at [659, 180] on input "text" at bounding box center [673, 174] width 151 height 30
paste input "170.04"
type input "170.04"
drag, startPoint x: 844, startPoint y: 248, endPoint x: 844, endPoint y: 262, distance: 14.0
click at [844, 249] on span "Select option" at bounding box center [745, 255] width 275 height 14
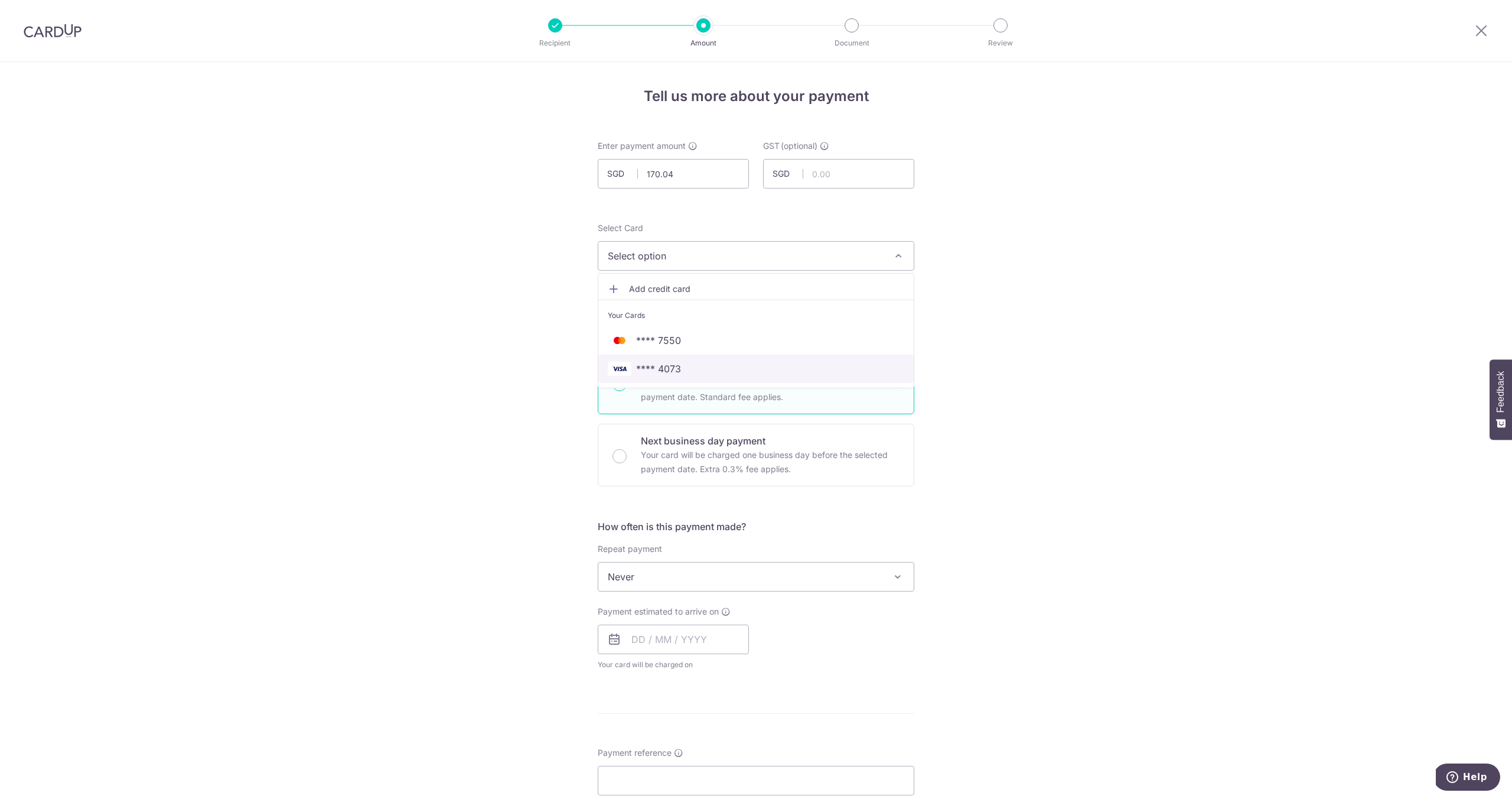
click at [812, 372] on span "**** 4073" at bounding box center [756, 368] width 297 height 14
click at [683, 637] on input "text" at bounding box center [673, 638] width 151 height 30
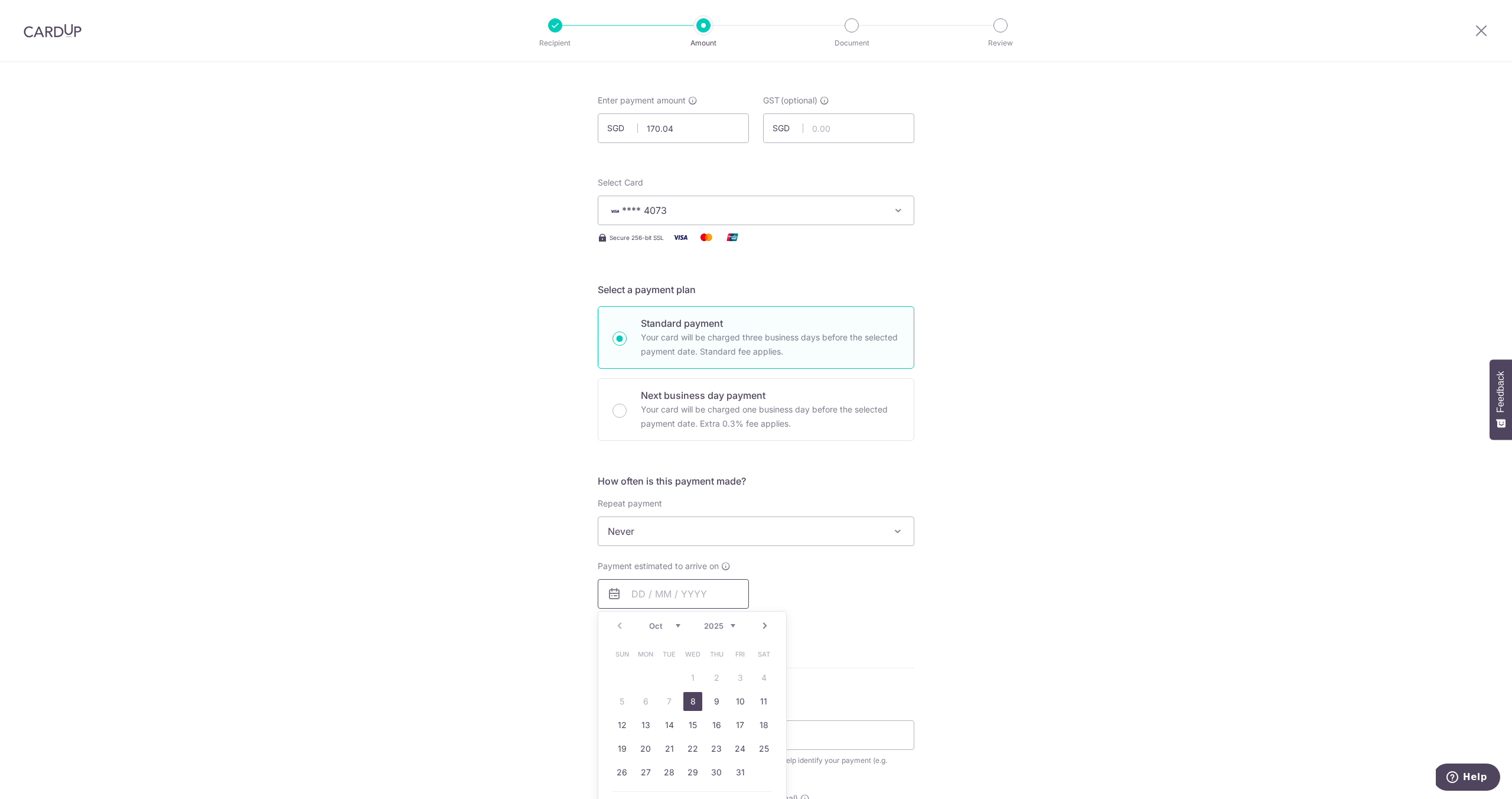
scroll to position [369, 0]
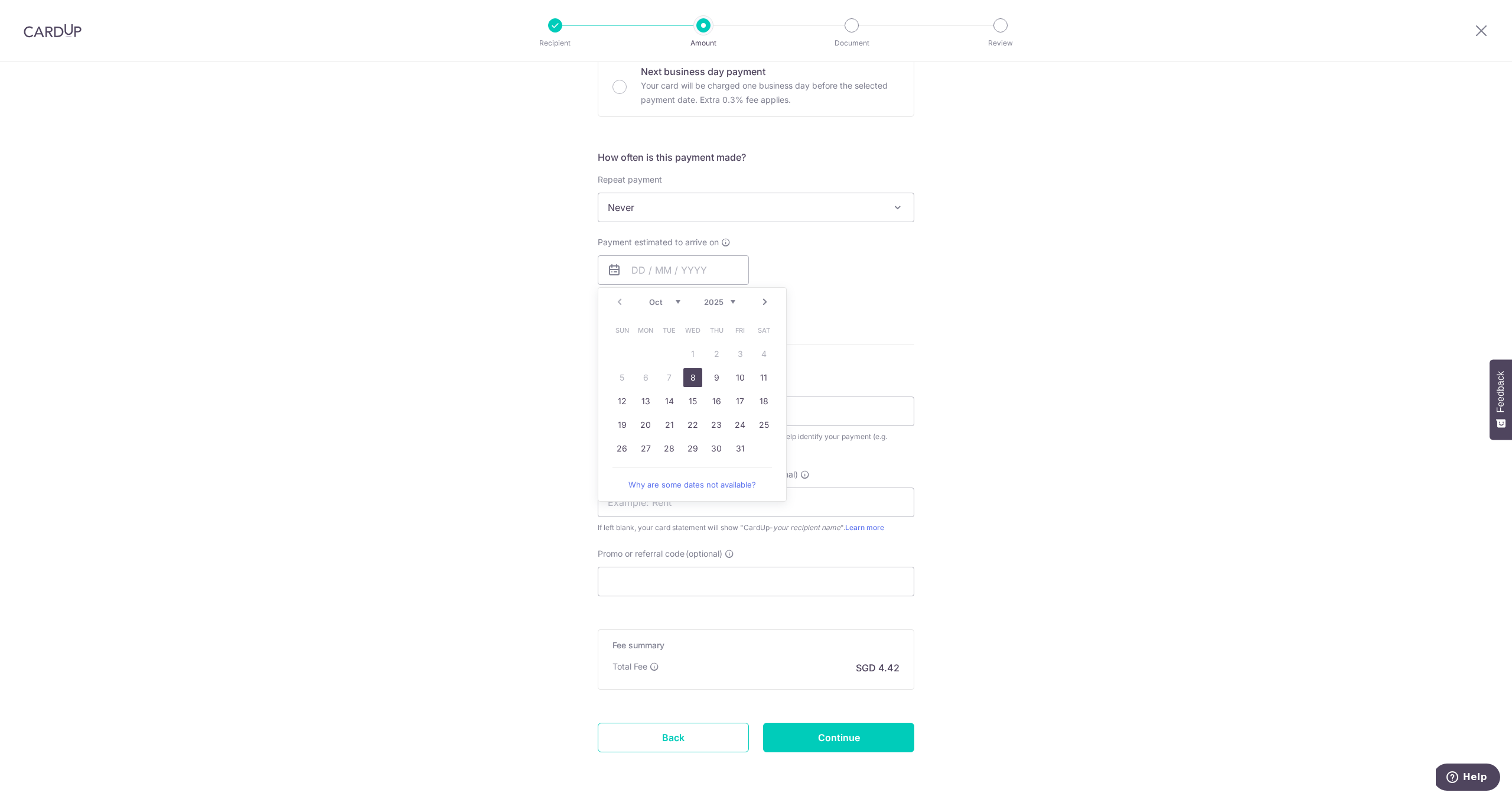
click at [694, 378] on link "8" at bounding box center [693, 378] width 19 height 19
type input "08/10/2025"
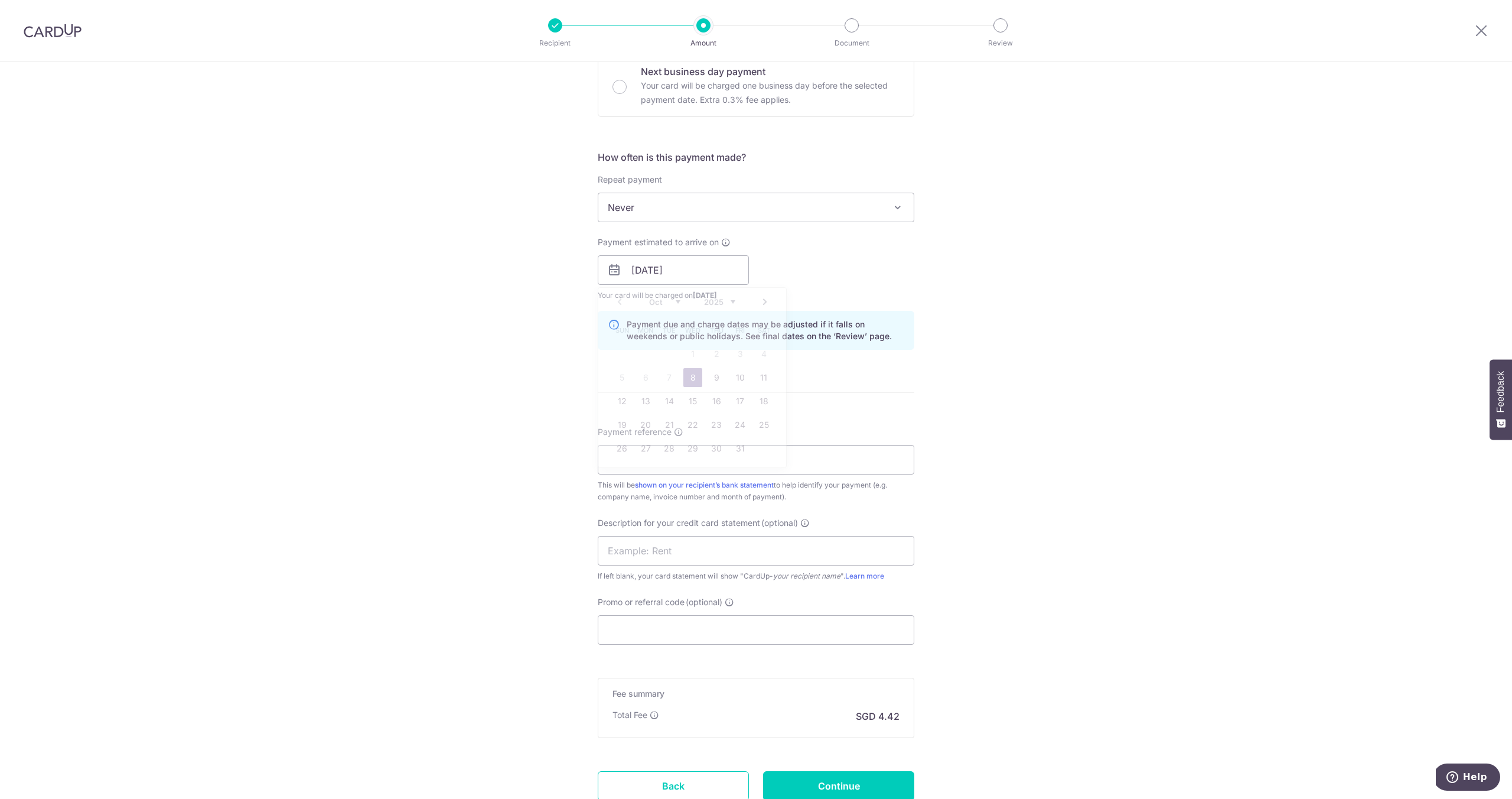
click at [911, 344] on div "Tell us more about your payment Enter payment amount SGD 170.04 170.04 GST (opt…" at bounding box center [756, 291] width 1512 height 1197
click at [689, 635] on input "Promo or referral code (optional)" at bounding box center [756, 630] width 316 height 30
paste input "25BB179"
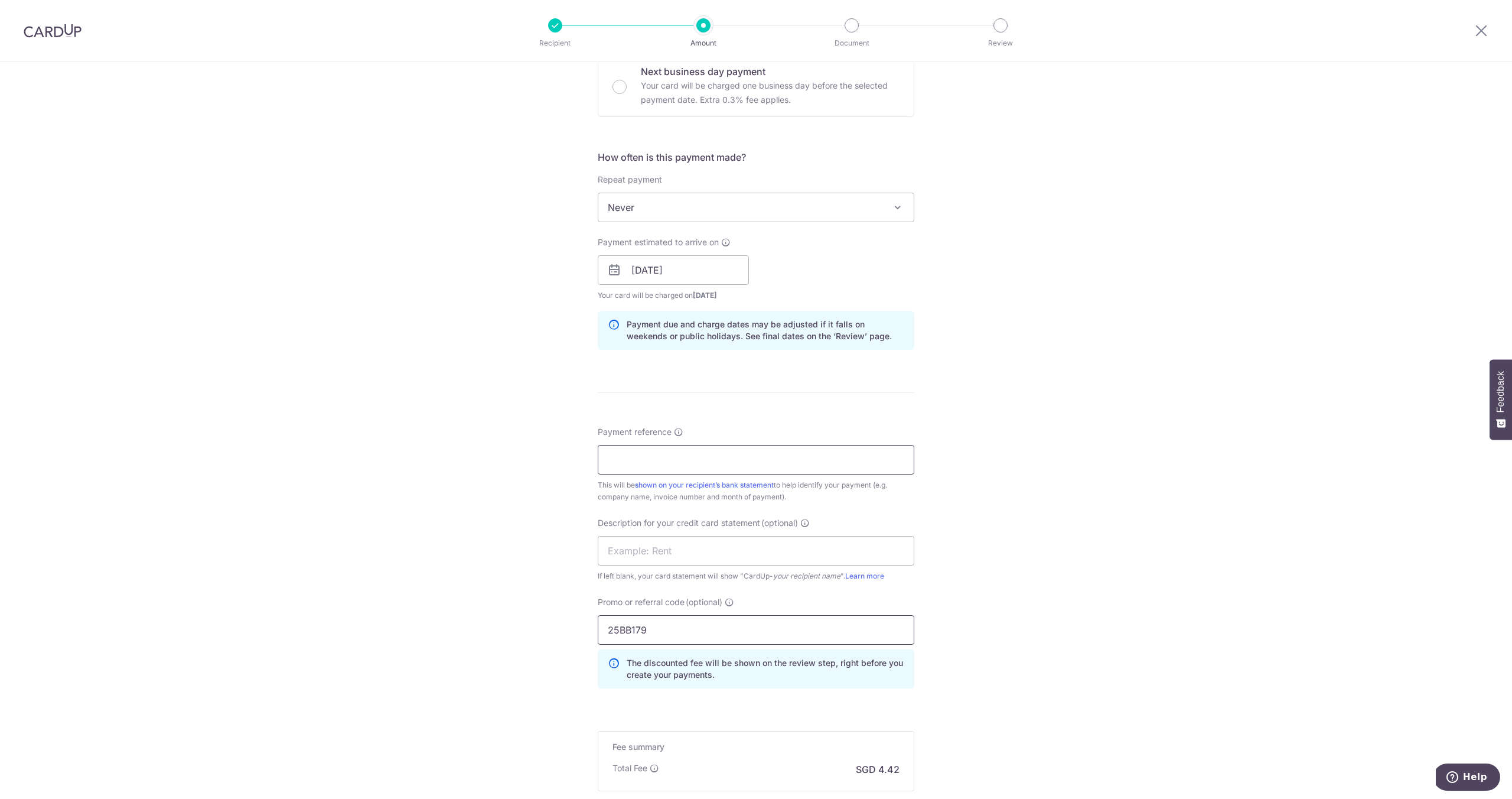
type input "25BB179"
click at [666, 455] on input "Payment reference" at bounding box center [756, 460] width 316 height 30
type input "Connect 71"
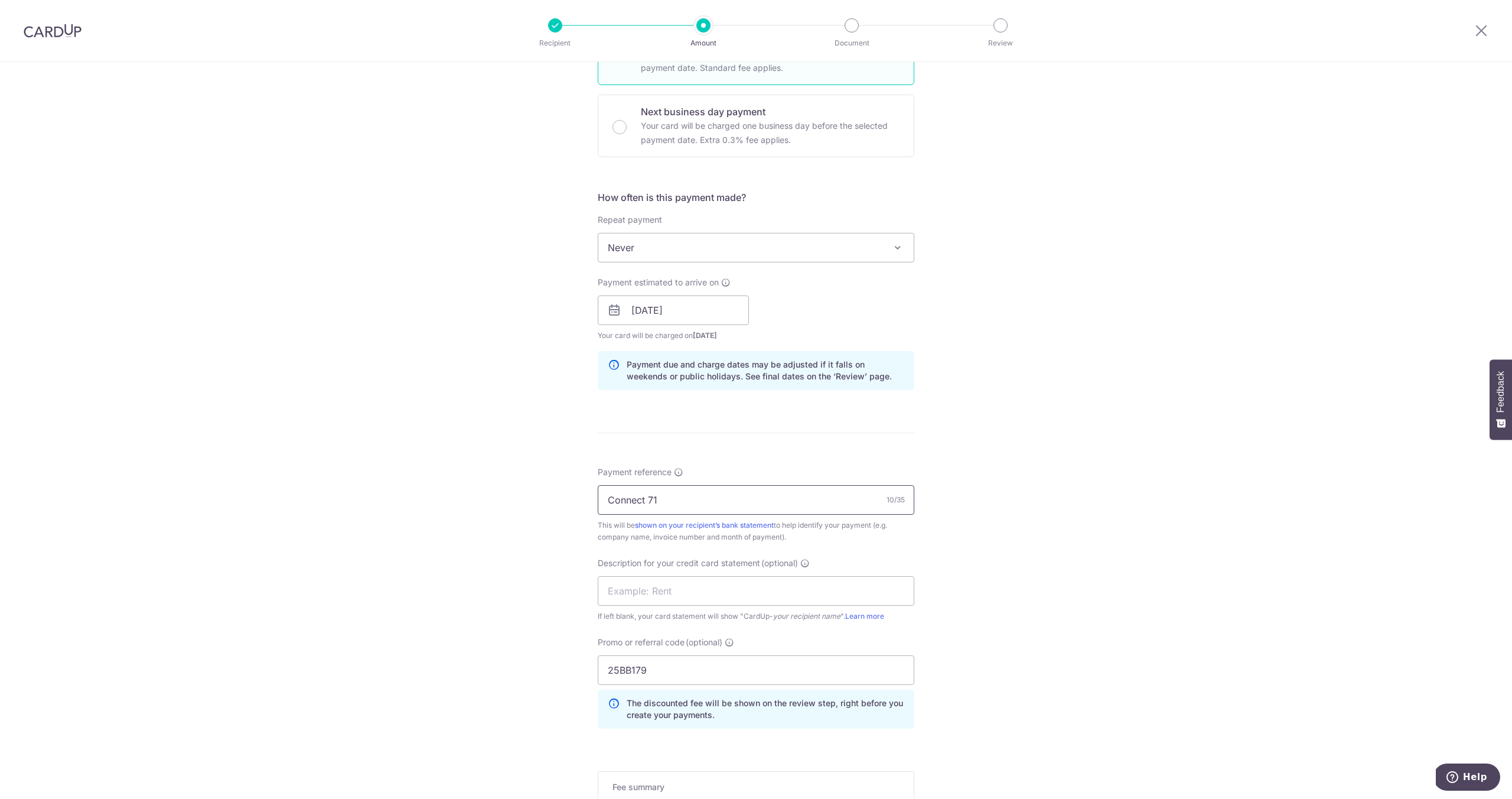
scroll to position [513, 0]
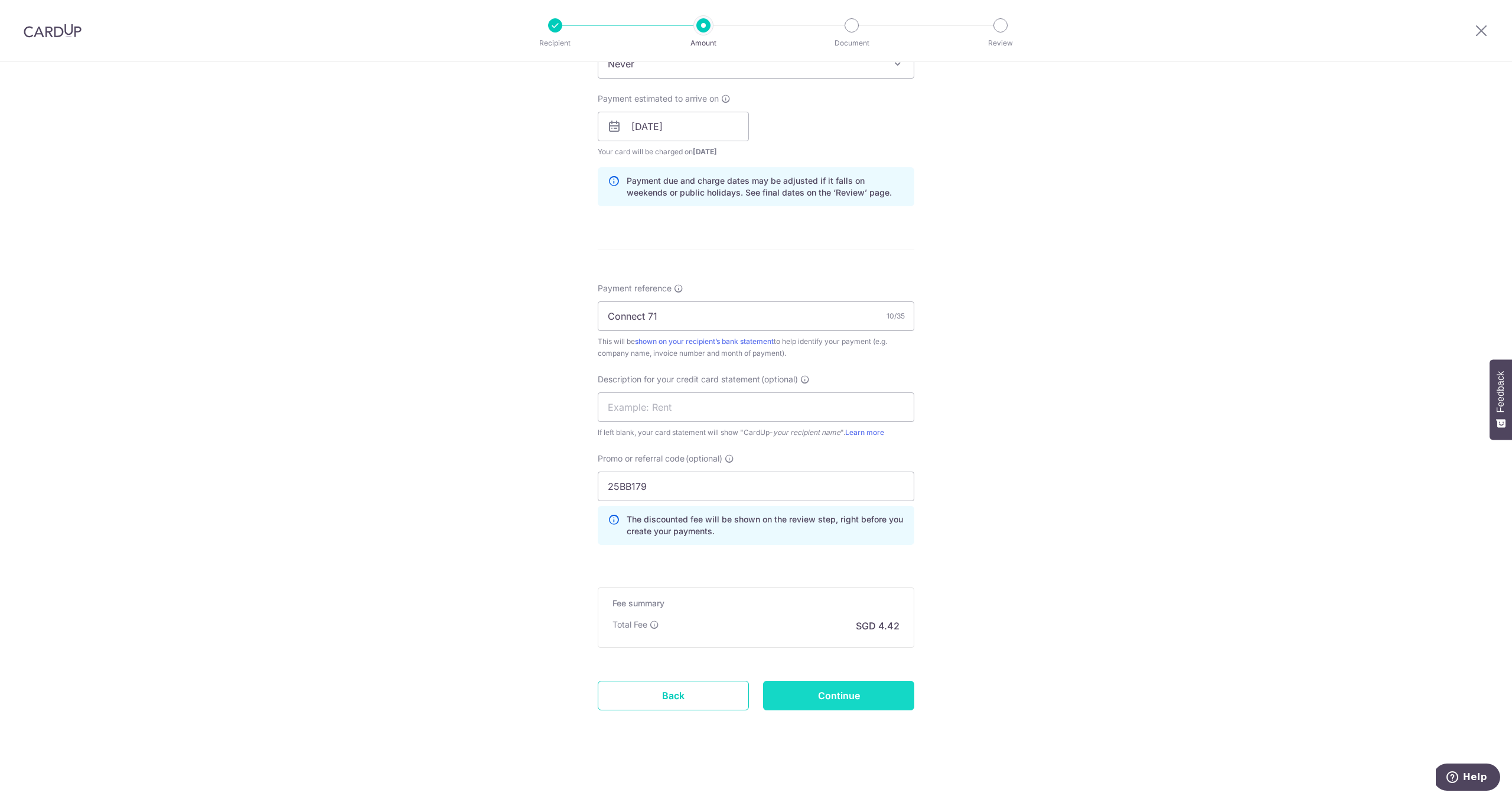
click at [897, 708] on input "Continue" at bounding box center [839, 696] width 151 height 30
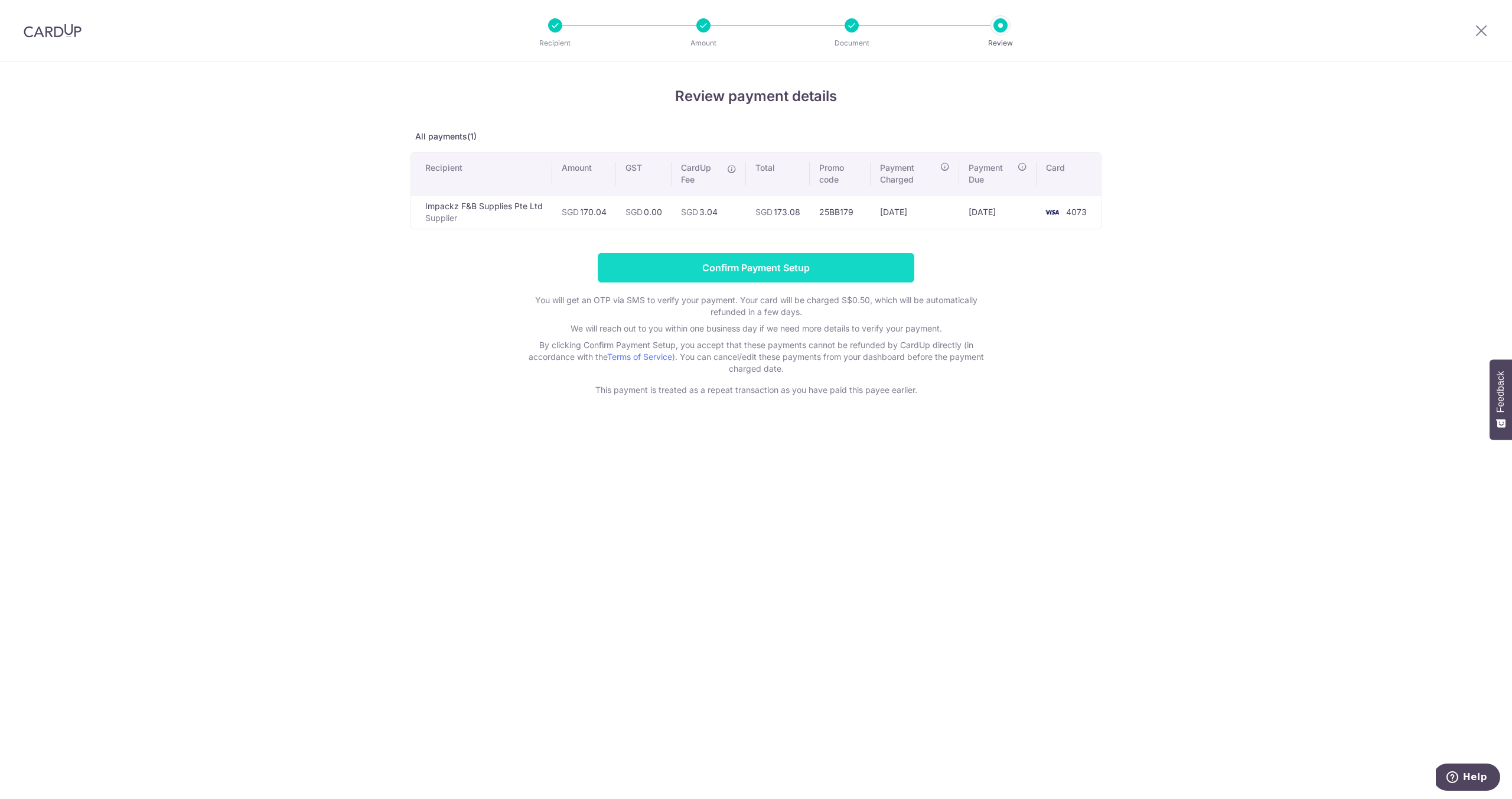
click at [700, 268] on input "Confirm Payment Setup" at bounding box center [756, 268] width 316 height 30
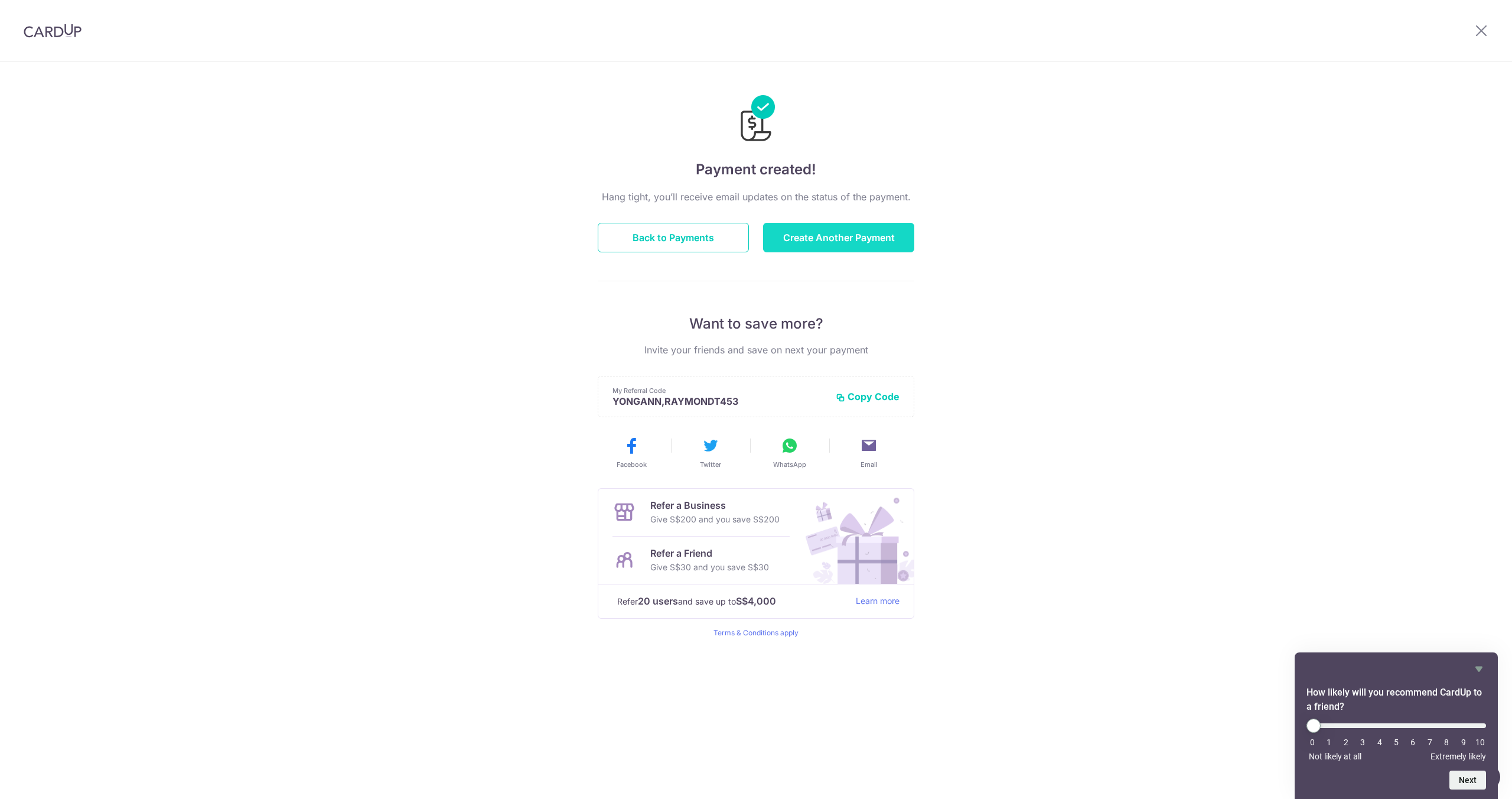
click at [894, 238] on button "Create Another Payment" at bounding box center [839, 238] width 151 height 30
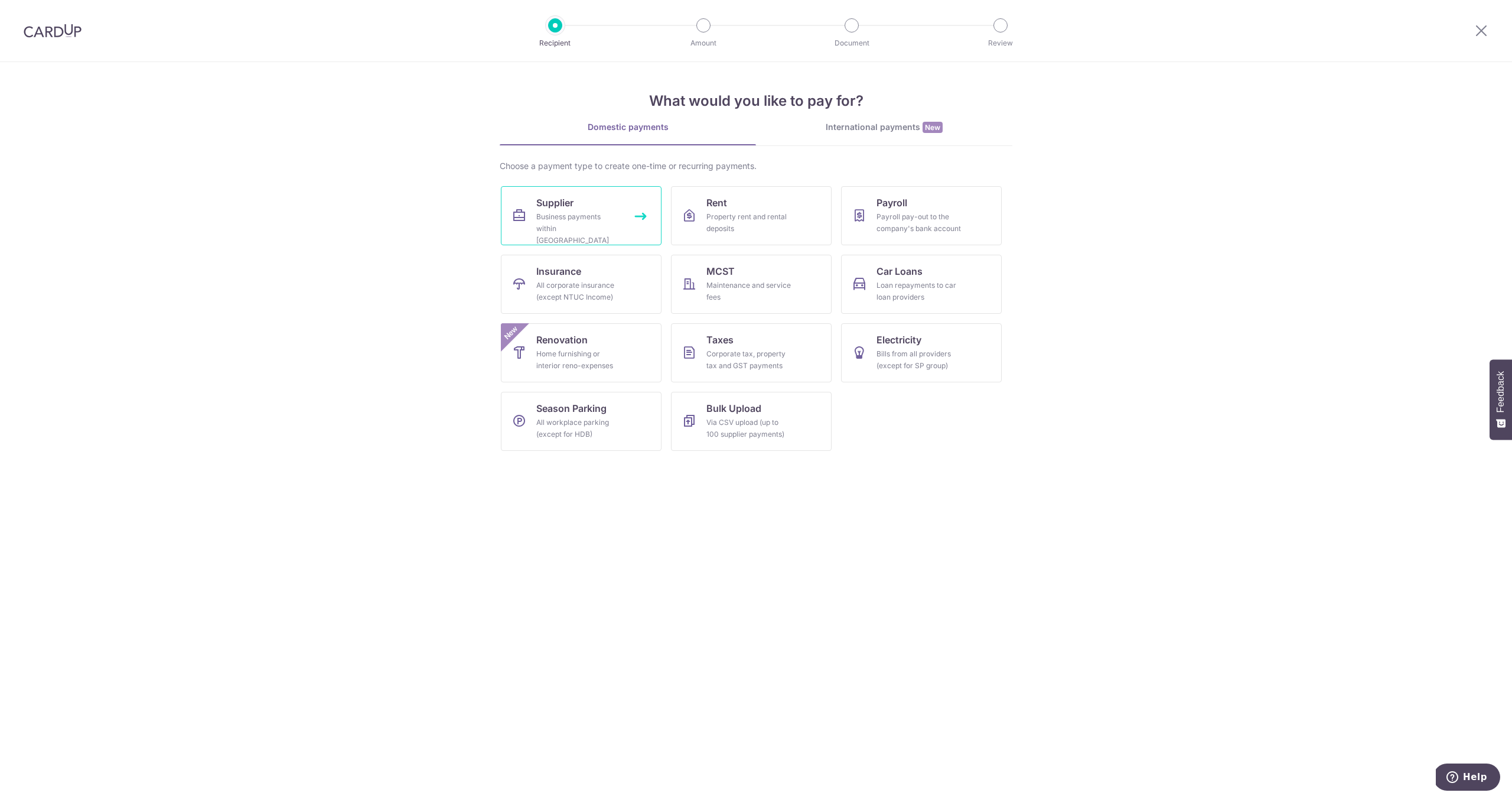
click at [590, 208] on link "Supplier Business payments within Singapore" at bounding box center [581, 216] width 160 height 59
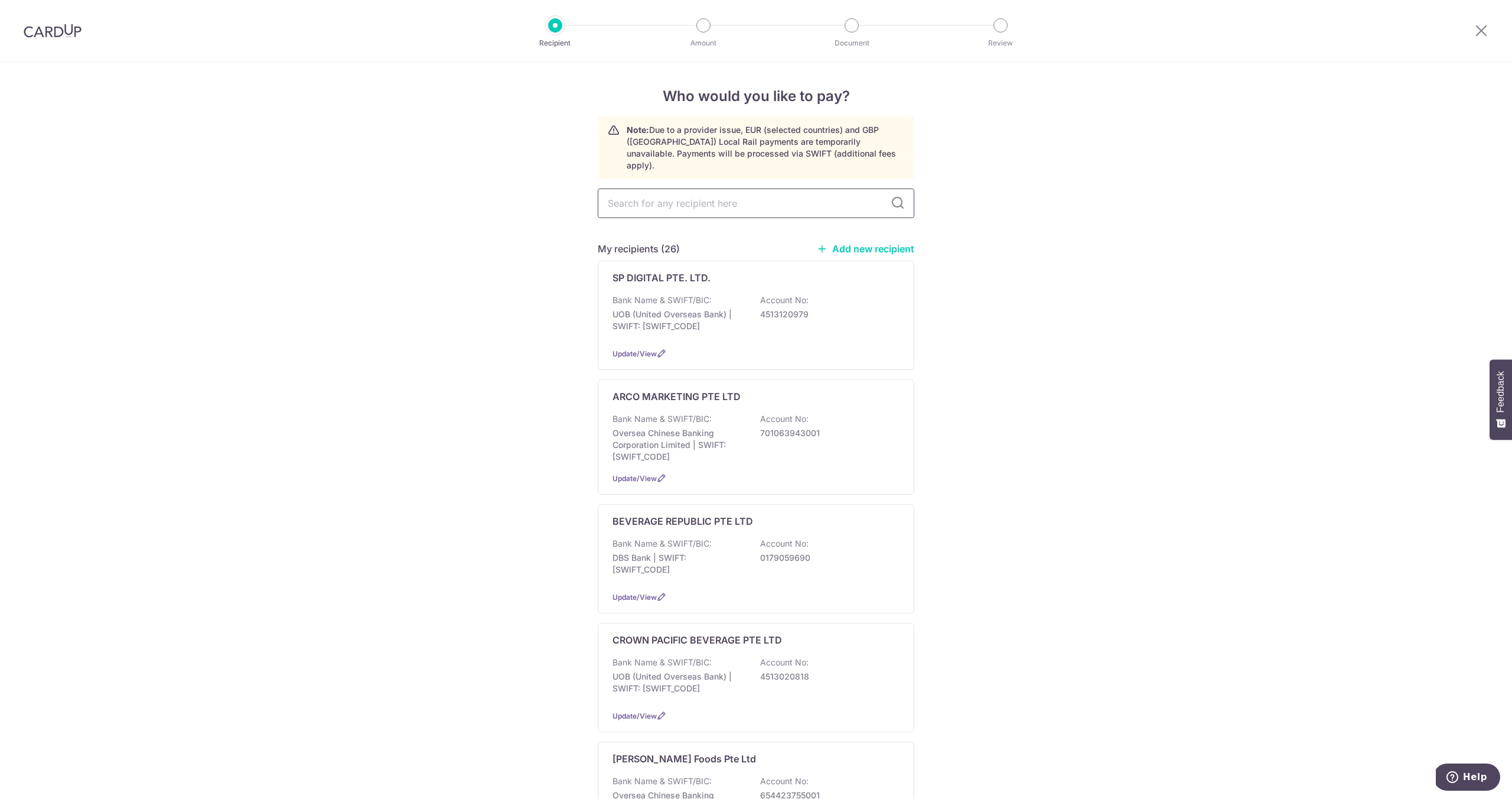
click at [721, 199] on input "text" at bounding box center [756, 203] width 316 height 30
type input "leong"
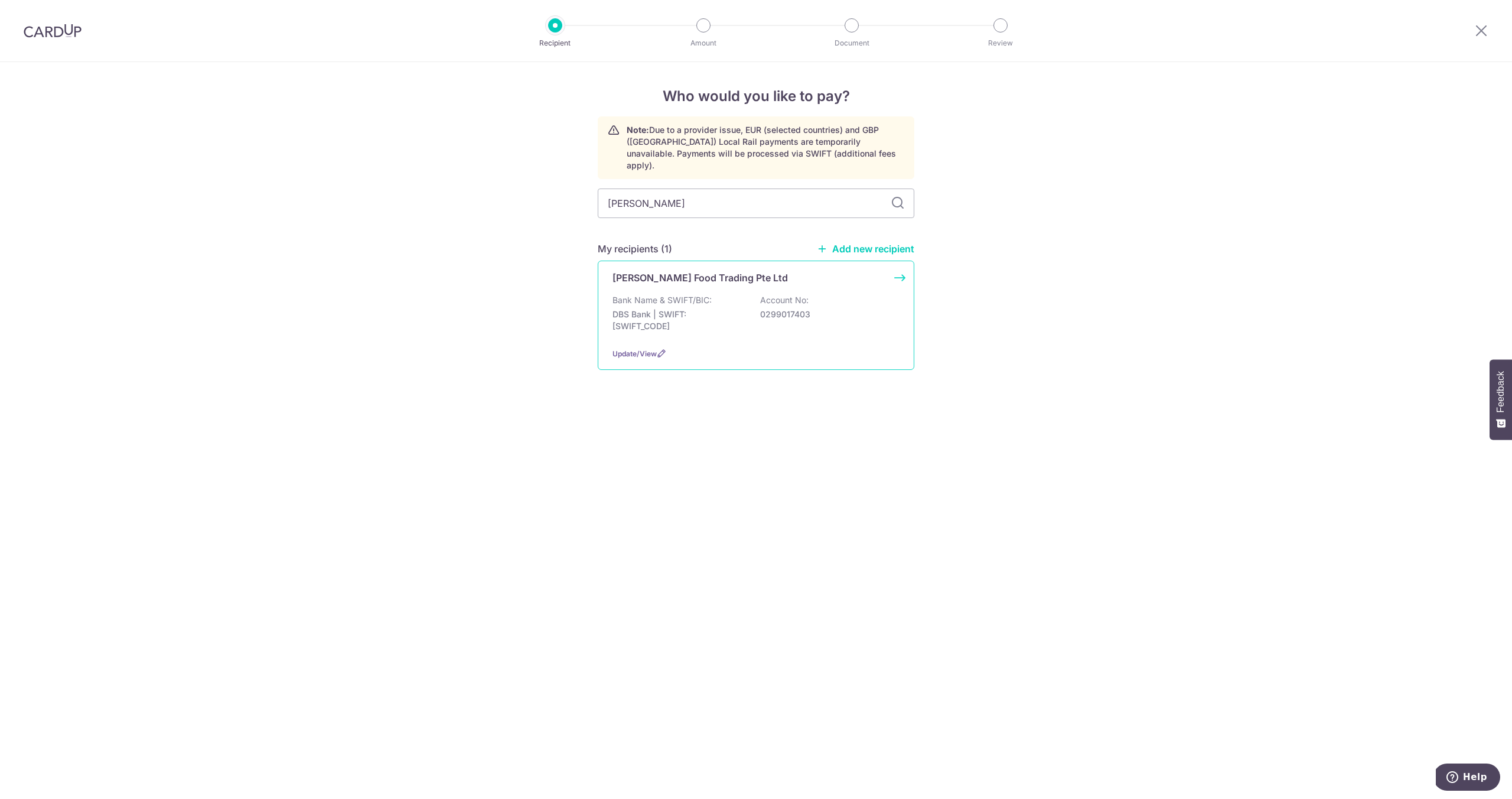
click at [709, 281] on div "Leong Guan Food Trading Pte Ltd Bank Name & SWIFT/BIC: DBS Bank | SWIFT: DBSSSG…" at bounding box center [756, 316] width 316 height 110
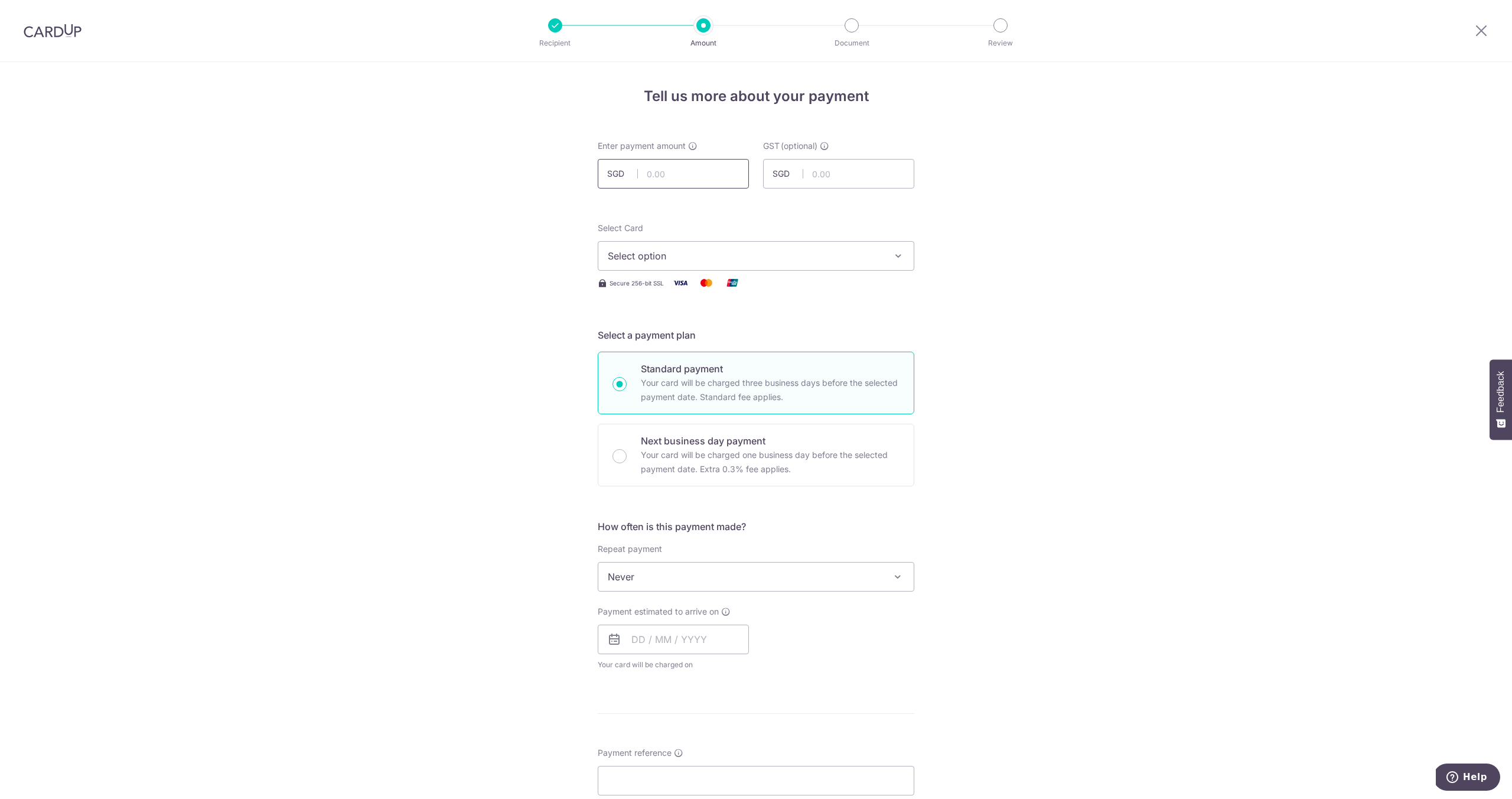
drag, startPoint x: 657, startPoint y: 187, endPoint x: 662, endPoint y: 178, distance: 10.3
click at [658, 187] on input "text" at bounding box center [673, 174] width 151 height 30
paste input "364.06"
type input "364.06"
click at [871, 253] on span "Select option" at bounding box center [745, 255] width 275 height 14
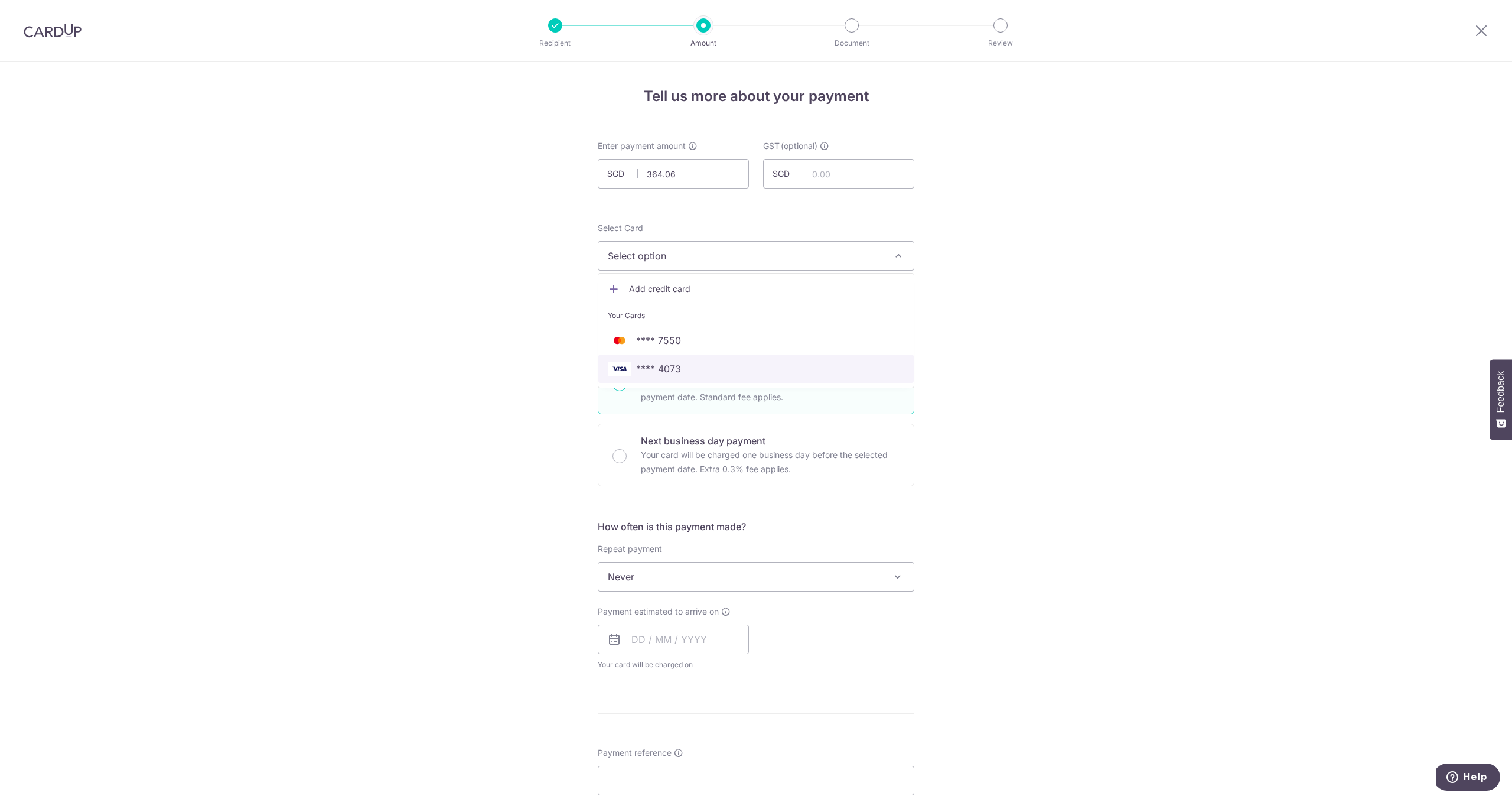
click at [798, 359] on link "**** 4073" at bounding box center [756, 368] width 315 height 29
click at [722, 578] on span "Never" at bounding box center [756, 576] width 315 height 29
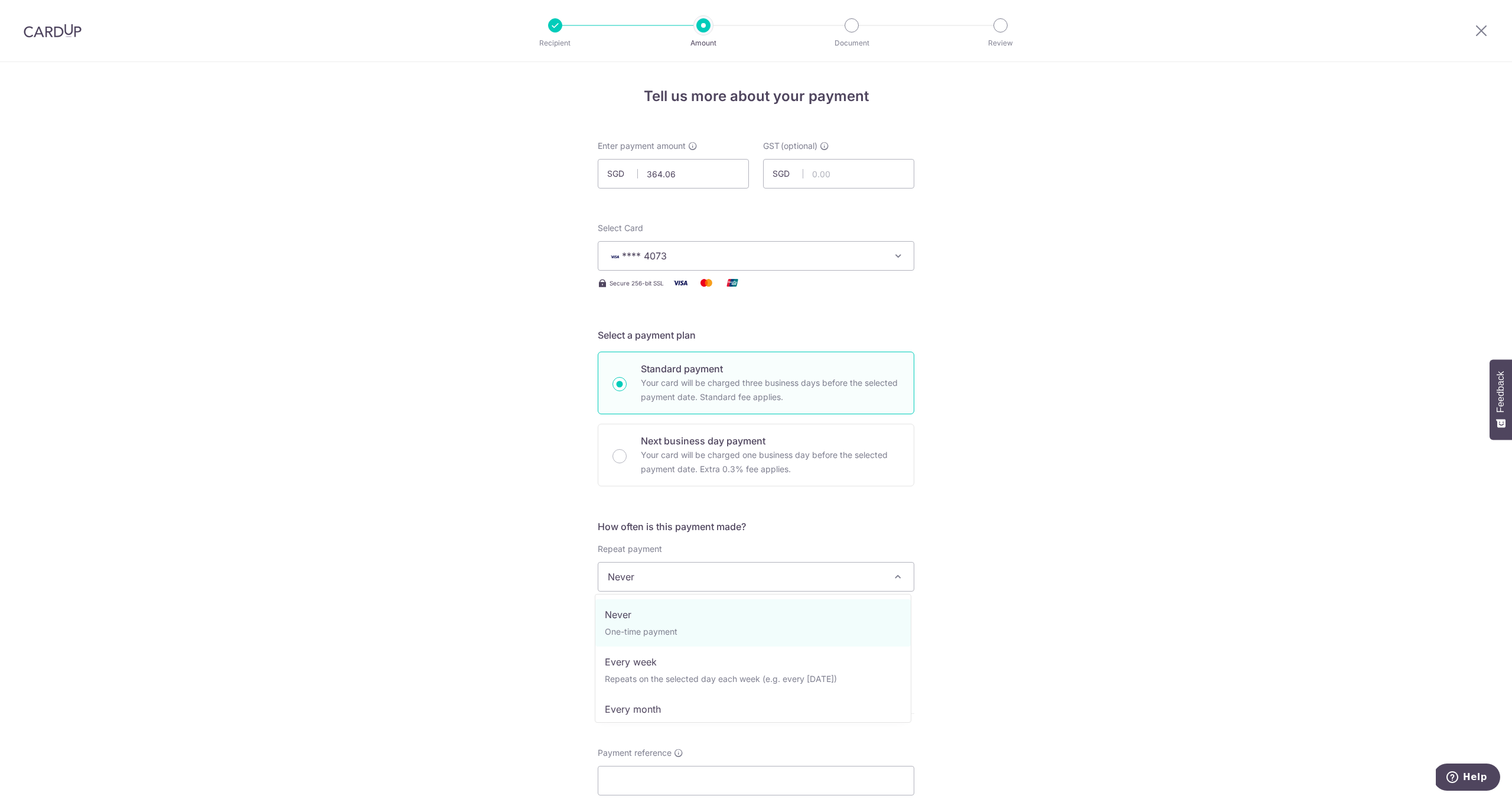
click at [1061, 539] on div "Tell us more about your payment Enter payment amount SGD 364.06 364.06 GST (opt…" at bounding box center [756, 636] width 1512 height 1148
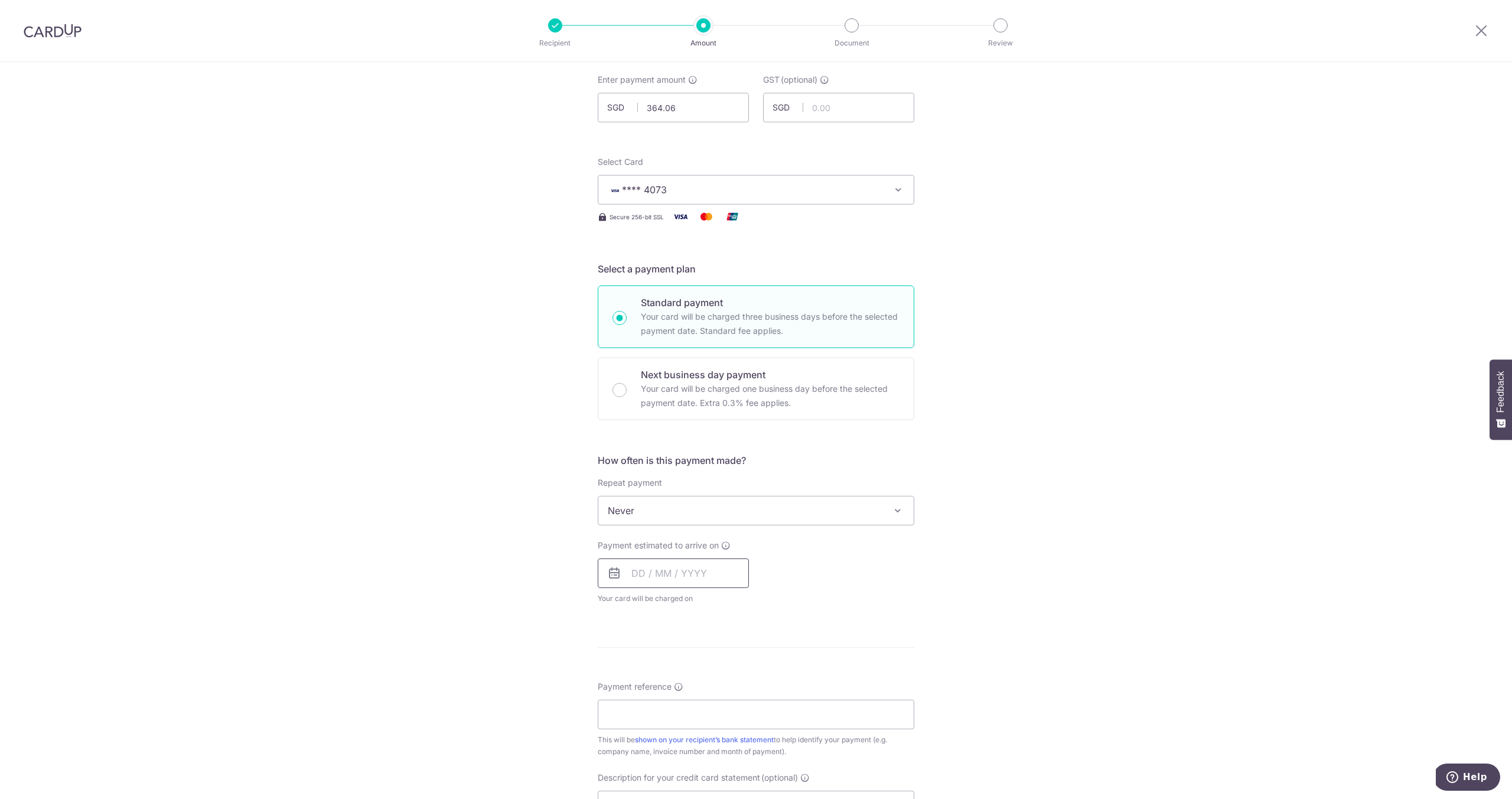
scroll to position [107, 0]
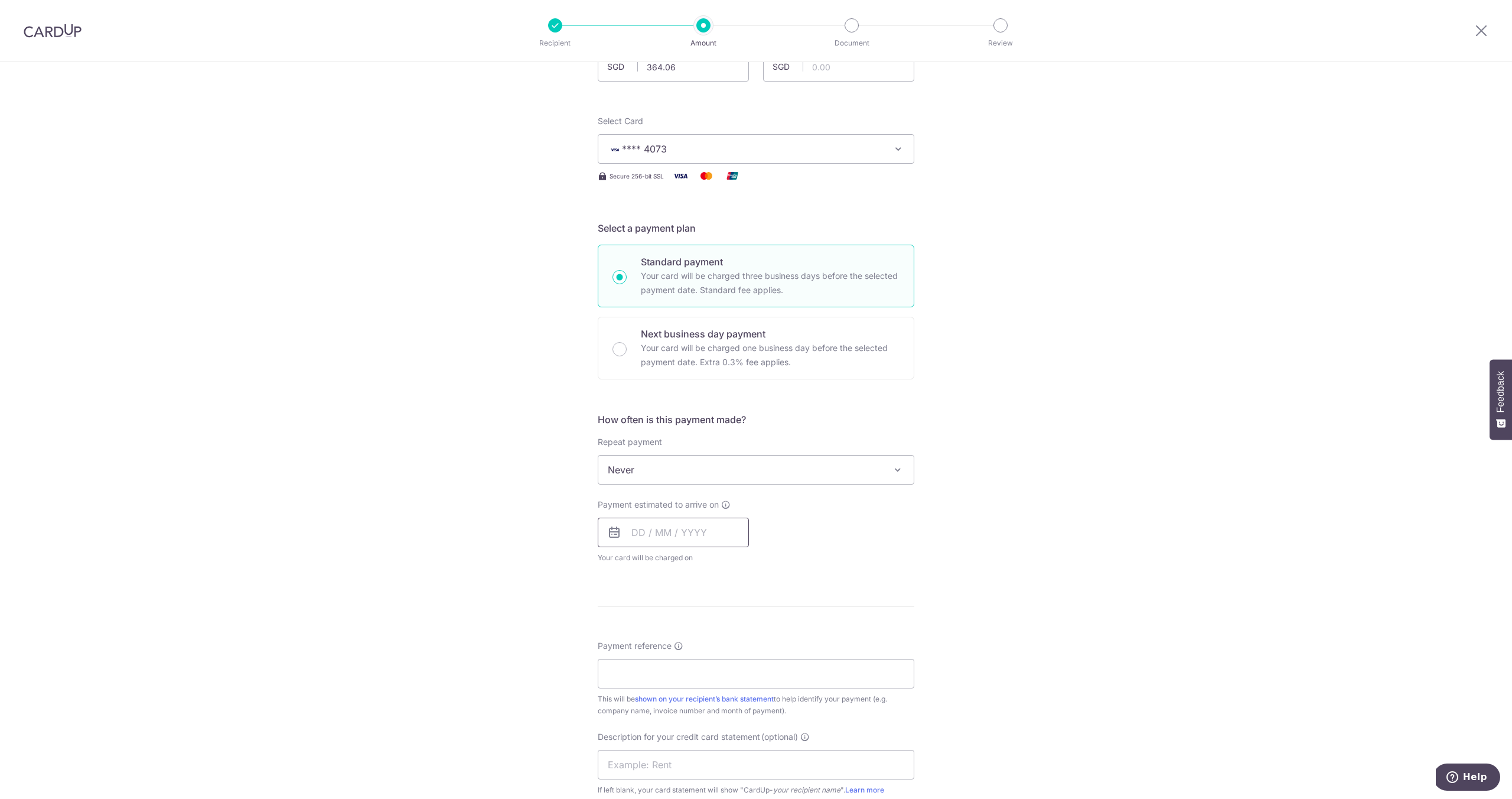
click at [675, 522] on input "text" at bounding box center [673, 533] width 151 height 30
click at [691, 632] on link "8" at bounding box center [693, 640] width 19 height 19
type input "08/10/2025"
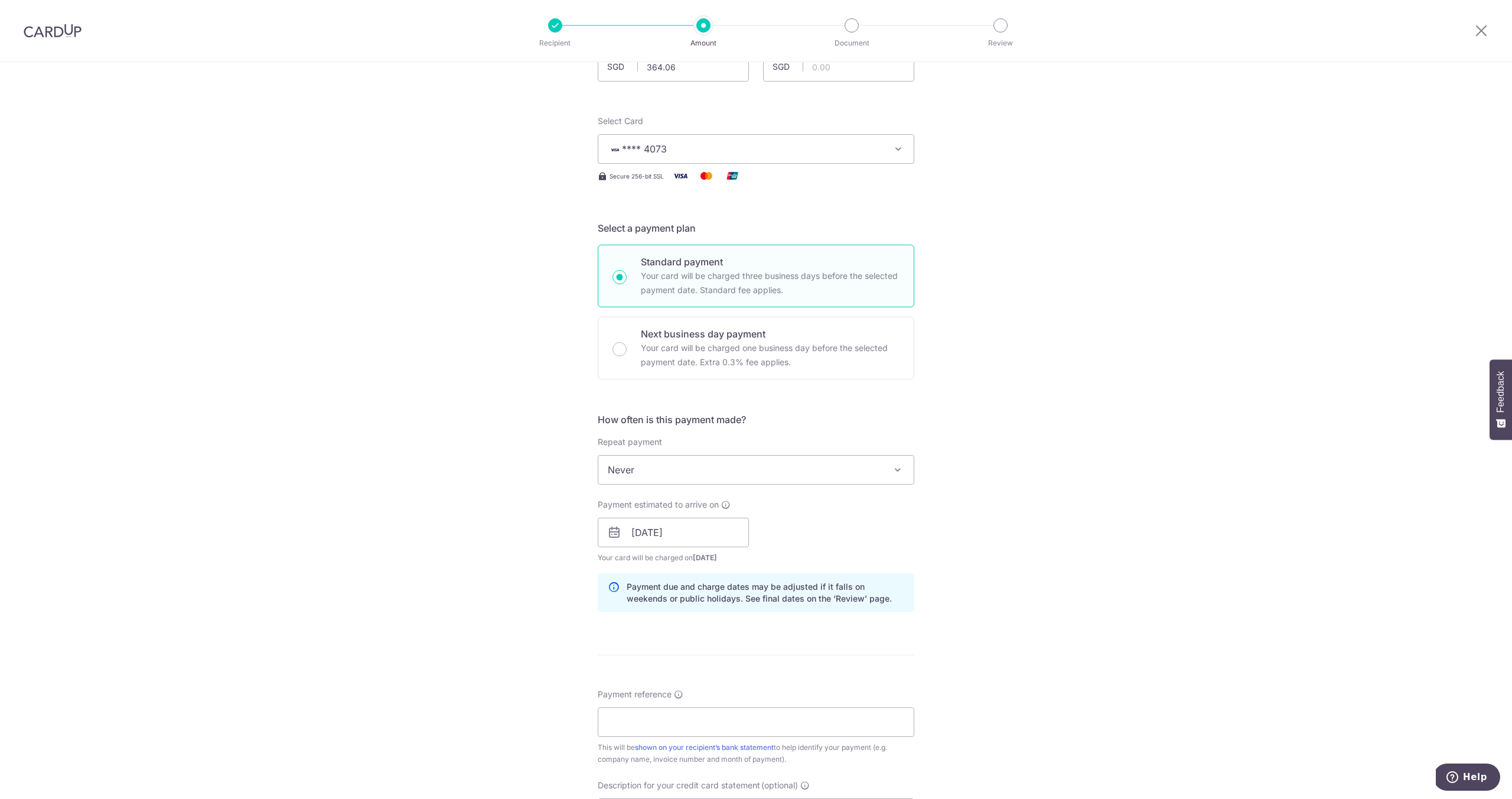
scroll to position [459, 0]
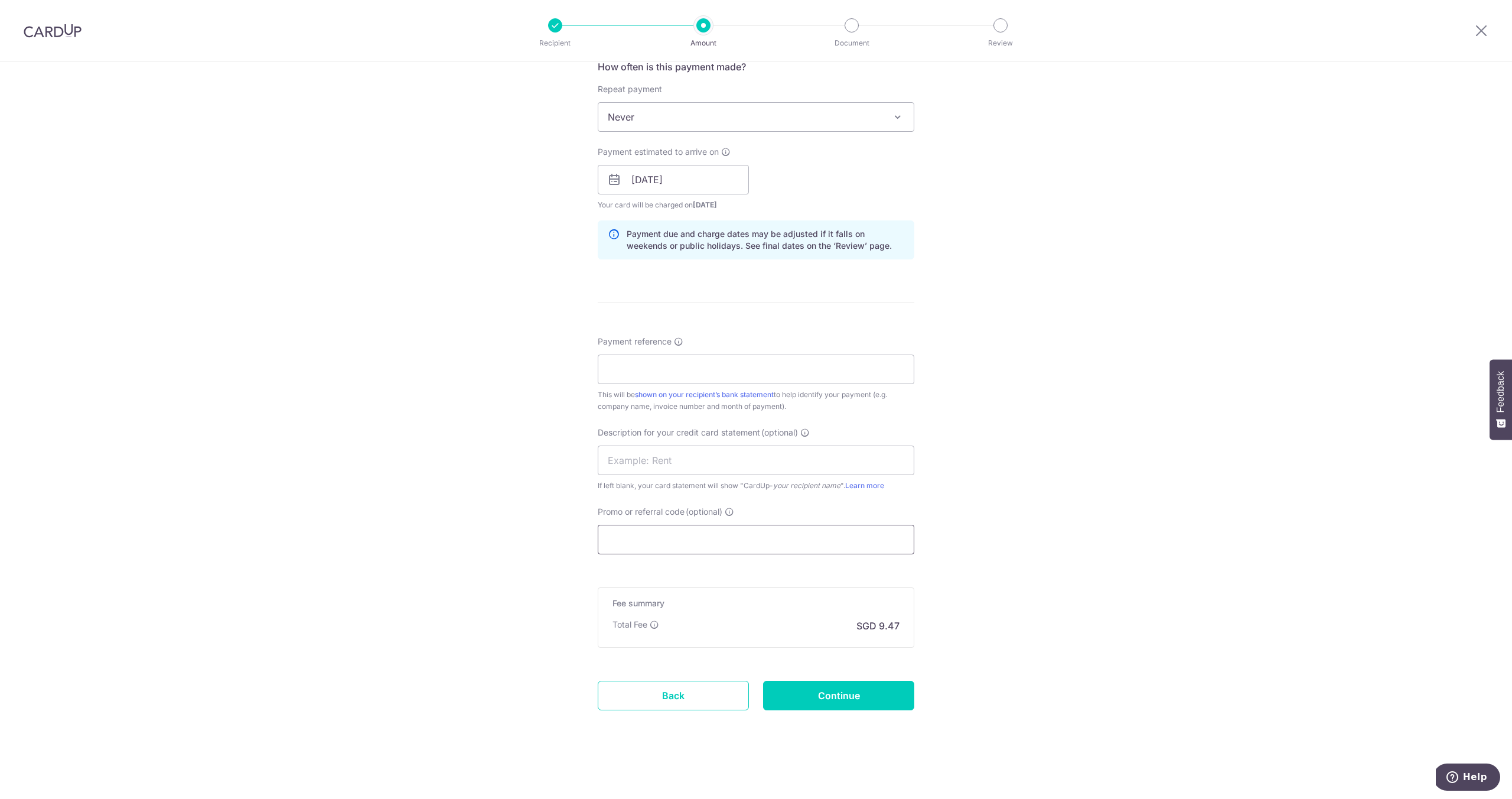
click at [733, 554] on form "Enter payment amount SGD 364.06 364.06 GST (optional) SGD Select Card **** 4073…" at bounding box center [756, 212] width 316 height 1063
click at [735, 543] on input "Promo or referral code (optional)" at bounding box center [756, 540] width 316 height 30
paste input "25BB179"
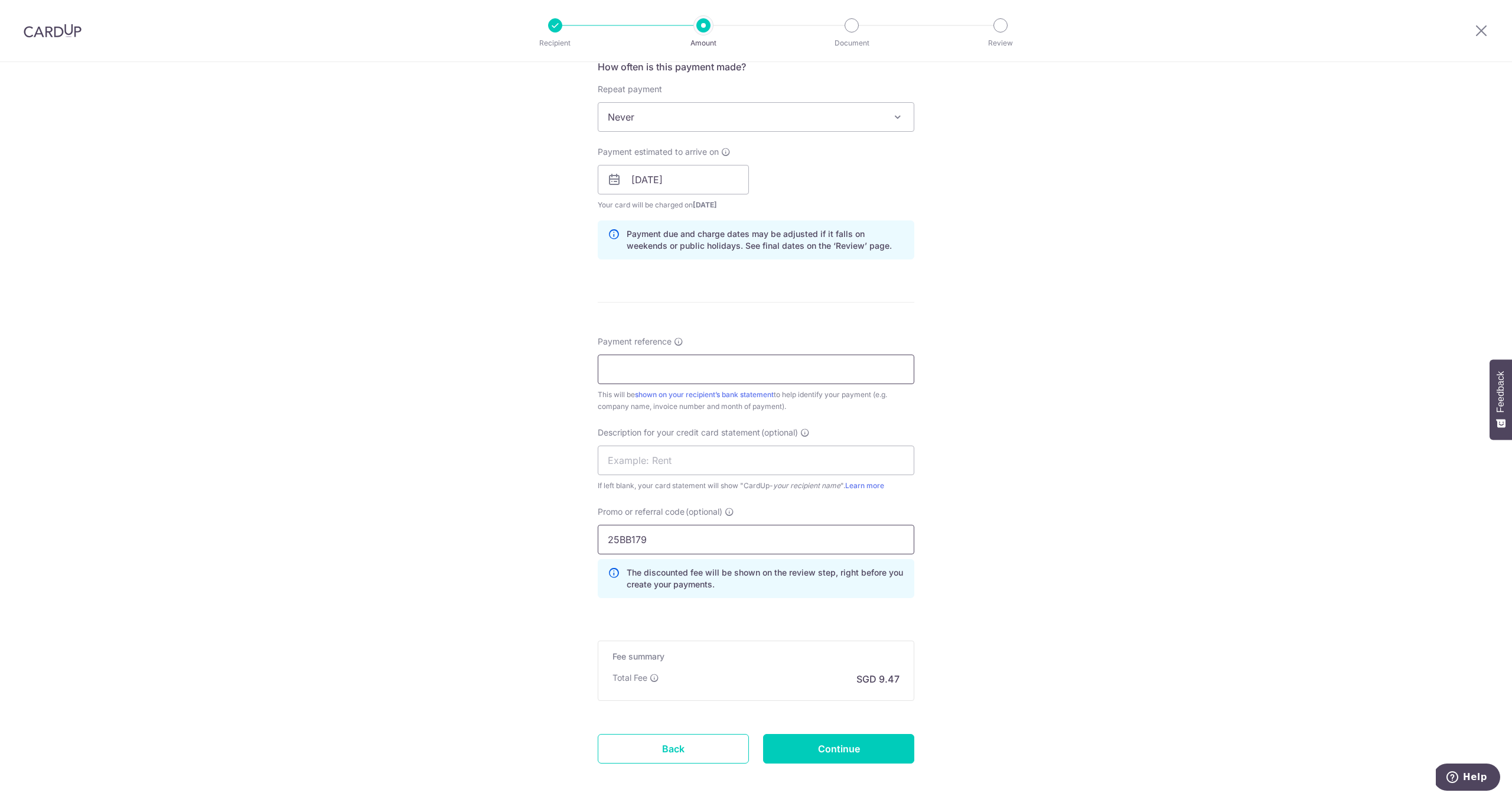
type input "25BB179"
click at [711, 367] on input "Payment reference" at bounding box center [756, 369] width 316 height 30
drag, startPoint x: 648, startPoint y: 368, endPoint x: 552, endPoint y: 370, distance: 96.0
click at [558, 370] on div "Tell us more about your payment Enter payment amount SGD 364.06 364.06 GST (opt…" at bounding box center [756, 226] width 1512 height 1250
click at [790, 368] on input "Connect 71" at bounding box center [756, 369] width 316 height 30
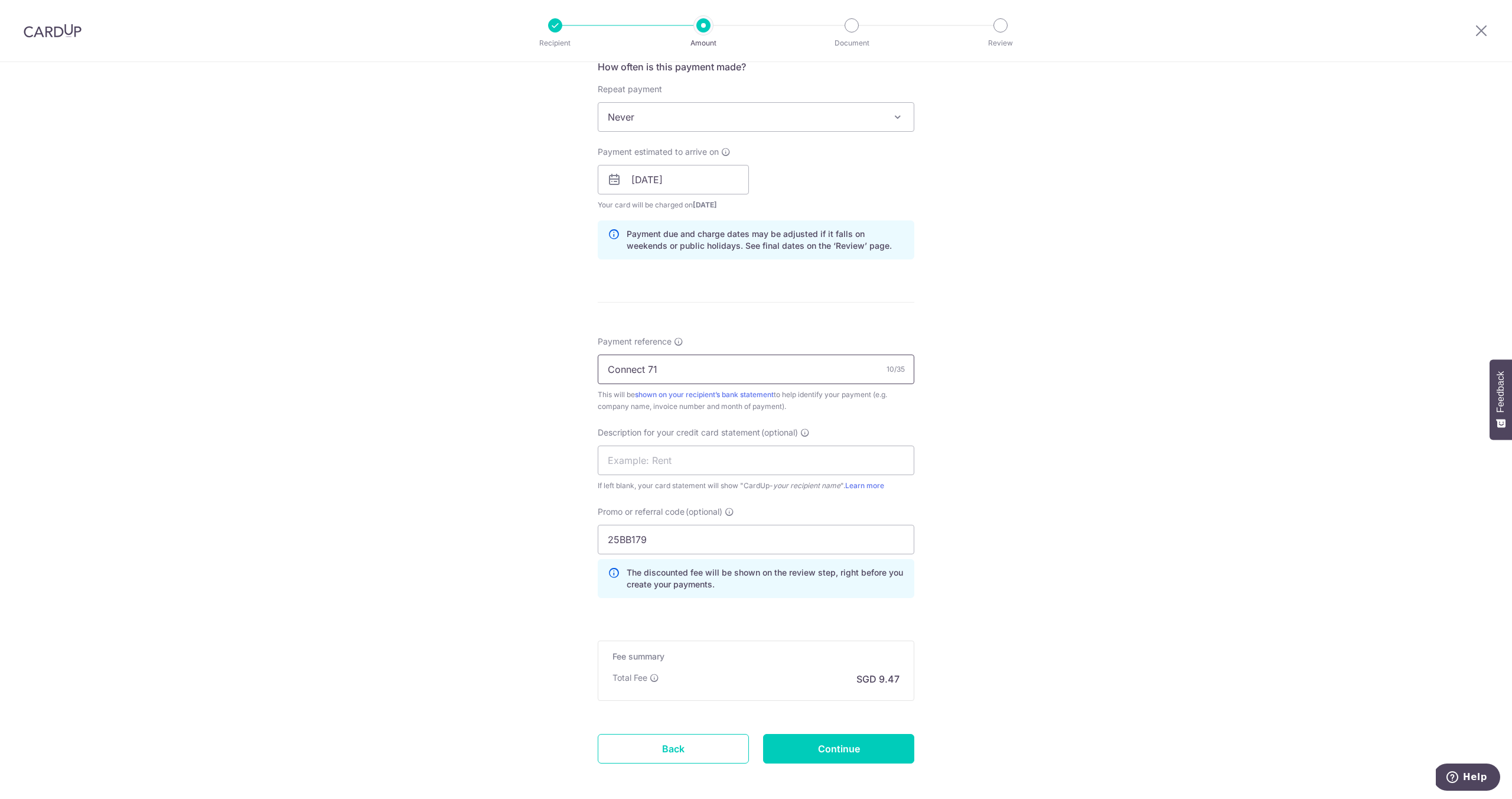
drag, startPoint x: 713, startPoint y: 370, endPoint x: 543, endPoint y: 363, distance: 170.1
click at [543, 367] on div "Tell us more about your payment Enter payment amount SGD 364.06 364.06 GST (opt…" at bounding box center [756, 226] width 1512 height 1250
type input "NTU71"
drag, startPoint x: 1110, startPoint y: 601, endPoint x: 1039, endPoint y: 621, distance: 73.8
click at [1110, 601] on div "Tell us more about your payment Enter payment amount SGD 364.06 364.06 GST (opt…" at bounding box center [756, 226] width 1512 height 1250
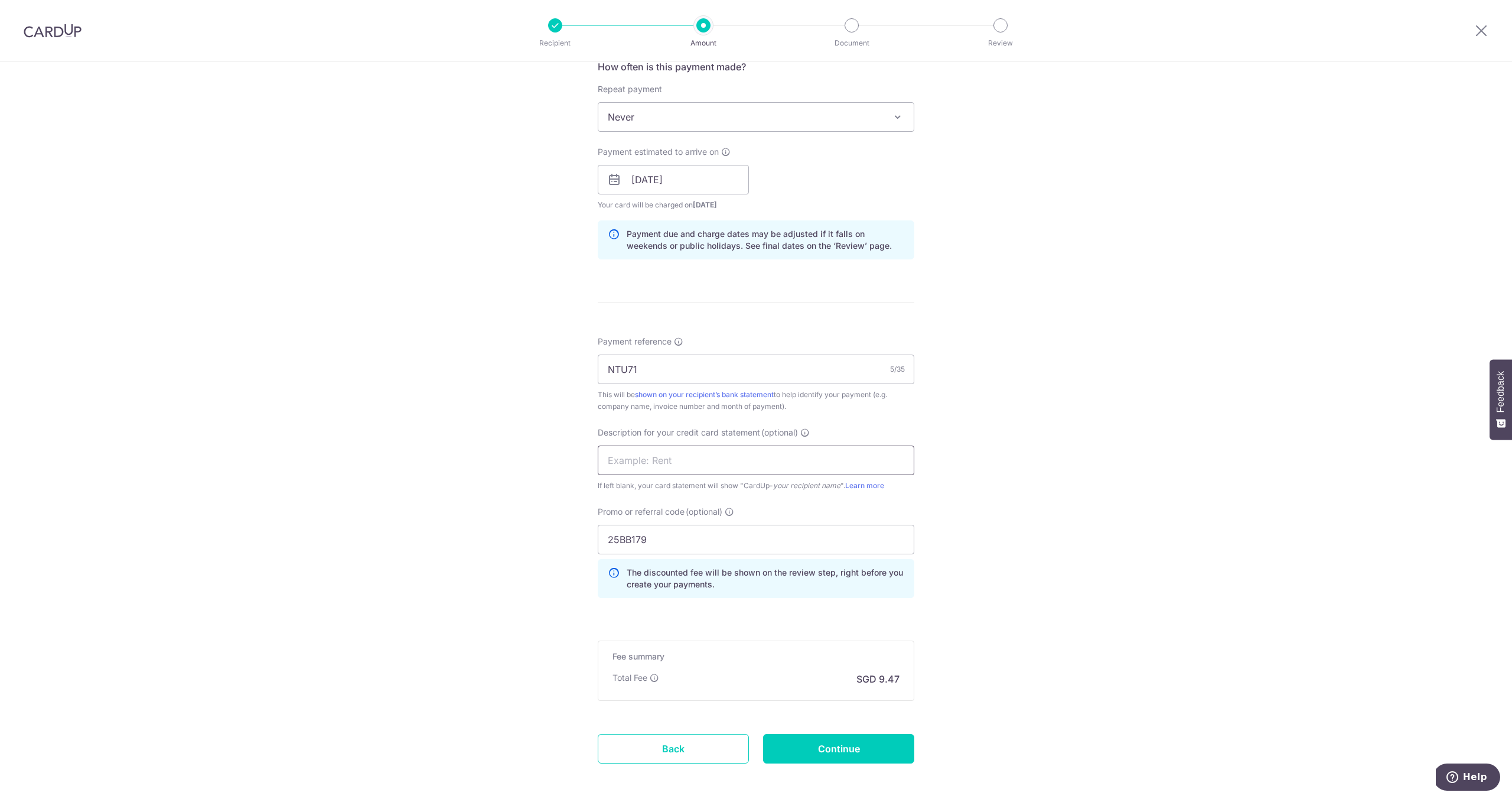
click at [713, 468] on input "text" at bounding box center [756, 460] width 316 height 30
type input "LEONG GUAN"
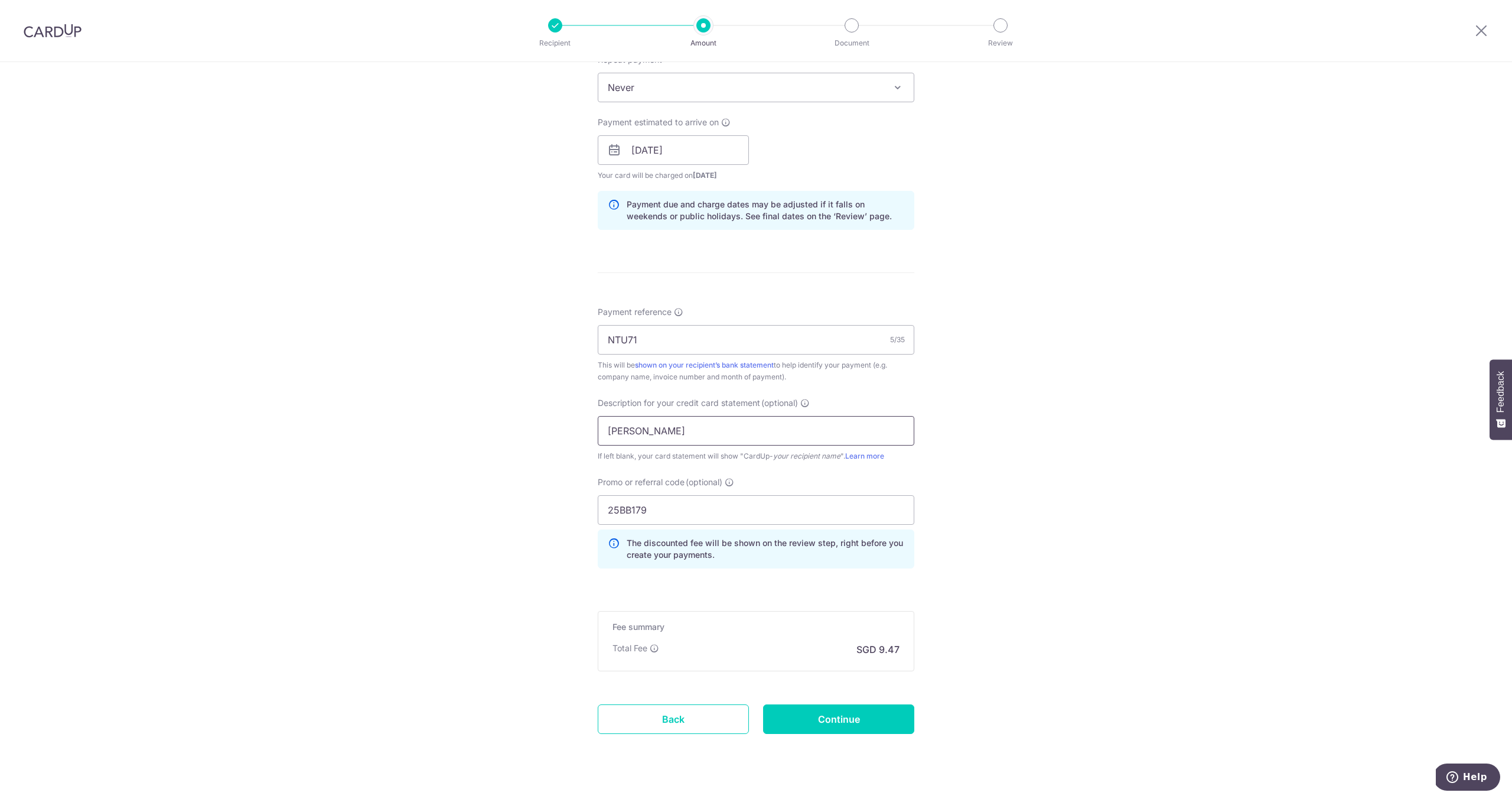
scroll to position [513, 0]
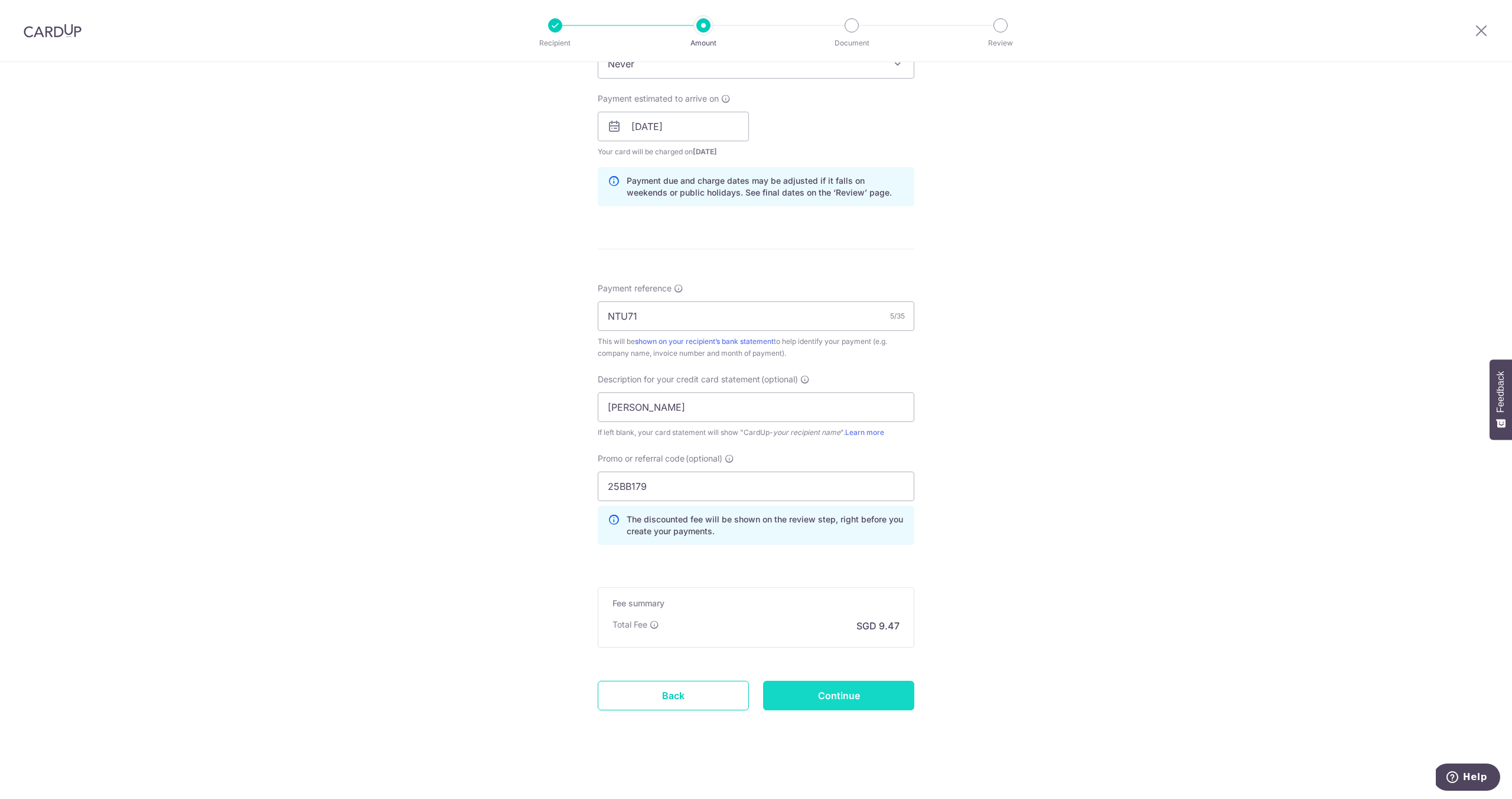
click at [889, 681] on input "Continue" at bounding box center [839, 696] width 151 height 30
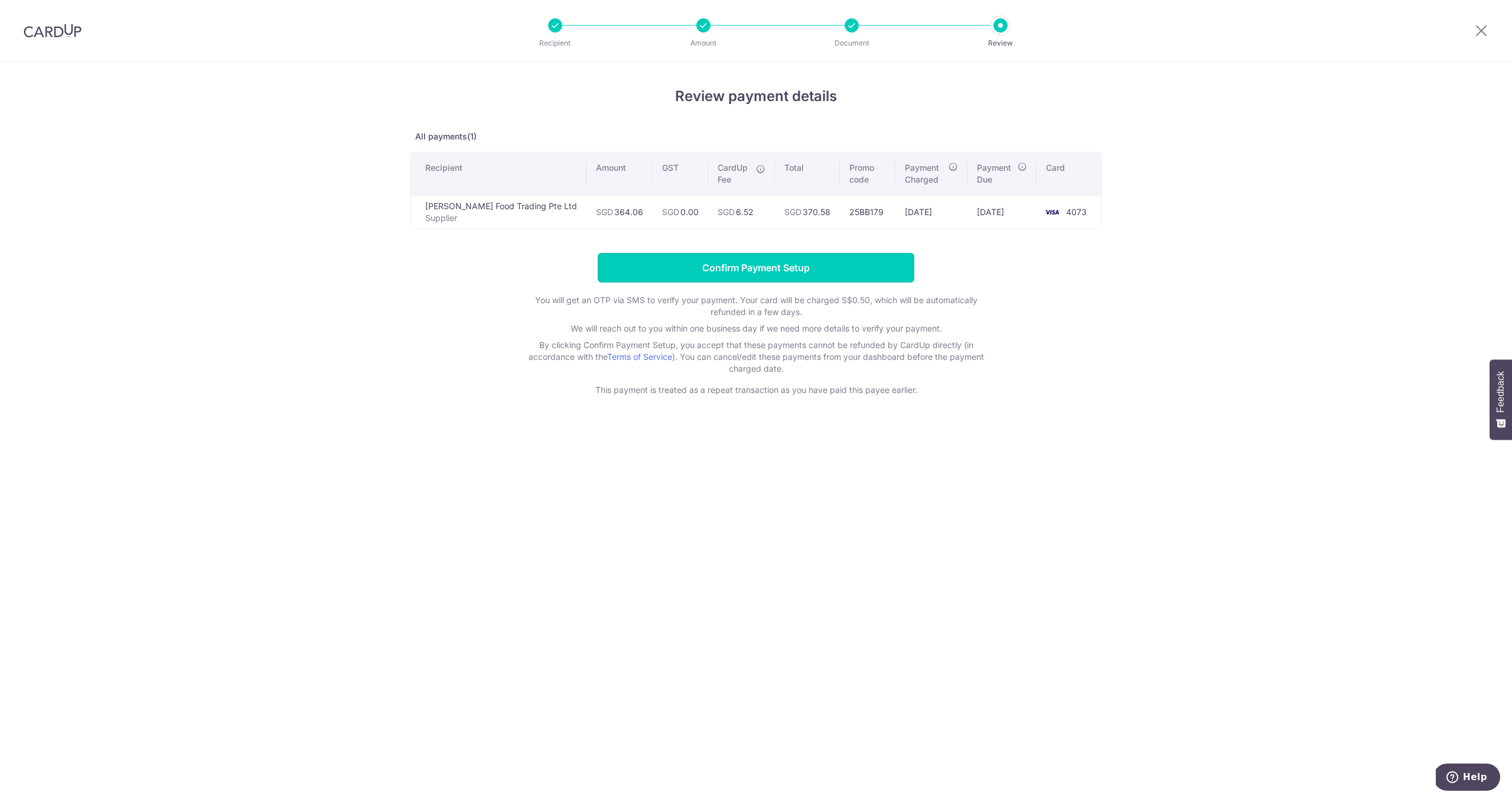
click at [780, 266] on input "Confirm Payment Setup" at bounding box center [756, 268] width 316 height 30
